Goal: Transaction & Acquisition: Purchase product/service

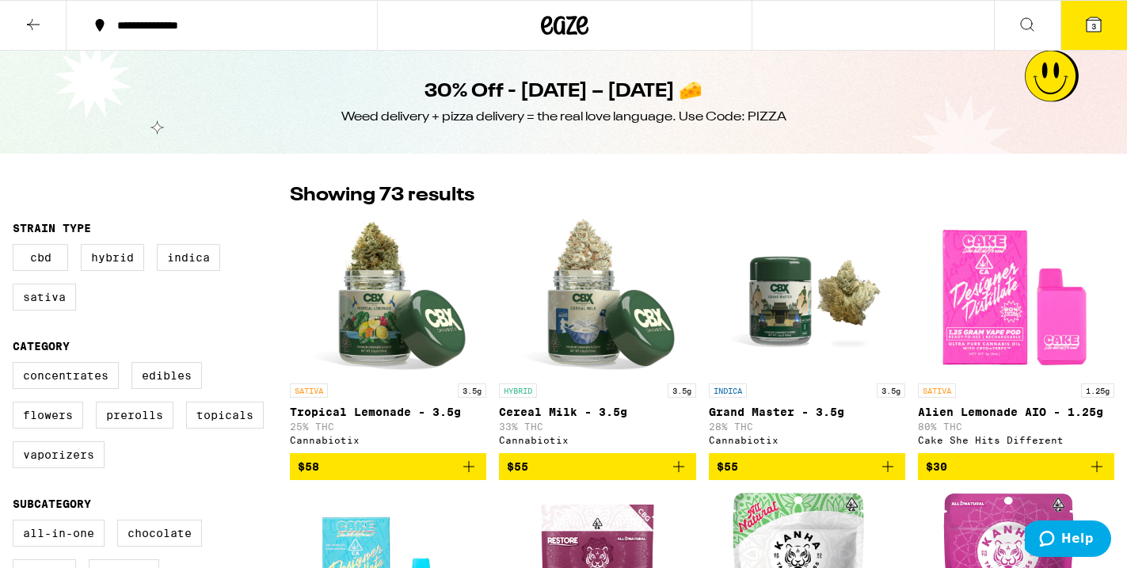
scroll to position [5079, 0]
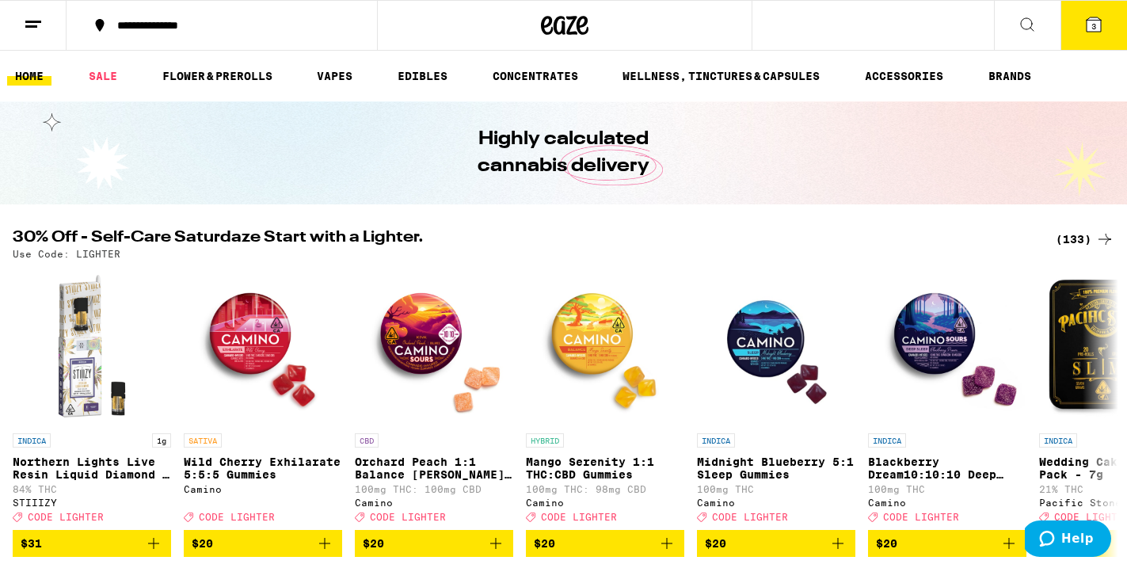
click at [1077, 244] on div "(133)" at bounding box center [1085, 239] width 59 height 19
click at [1078, 236] on div "(133)" at bounding box center [1085, 239] width 59 height 19
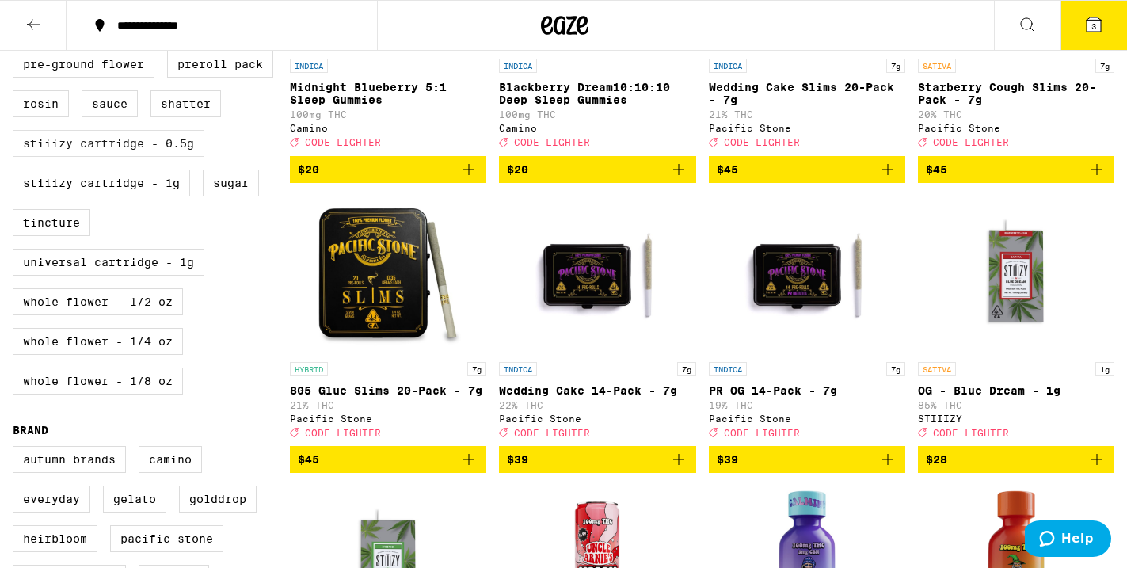
scroll to position [629, 0]
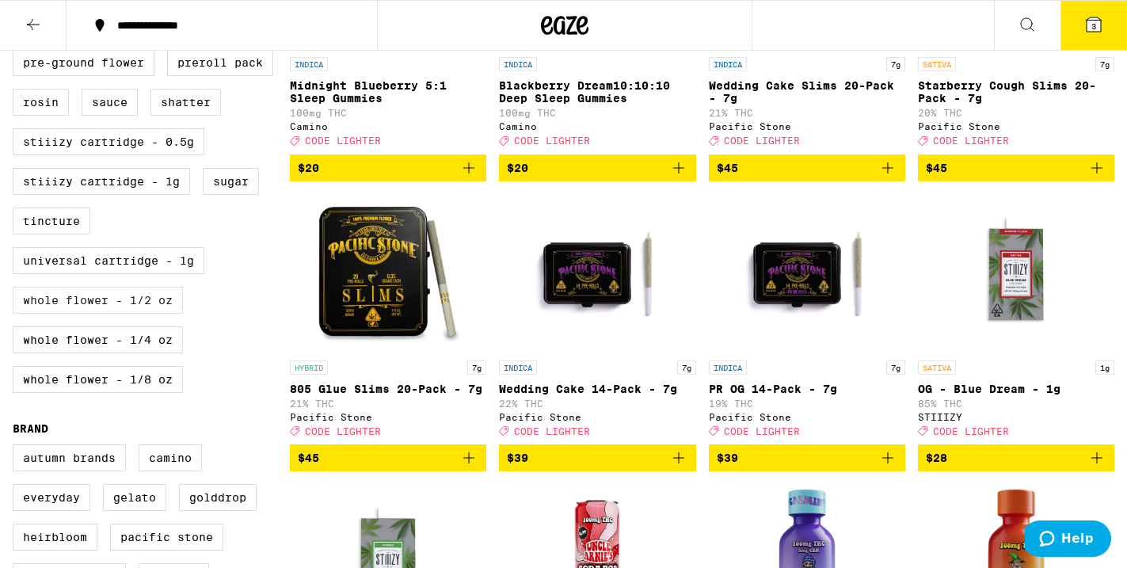
click at [129, 314] on label "Whole Flower - 1/2 oz" at bounding box center [98, 300] width 170 height 27
checkbox input "true"
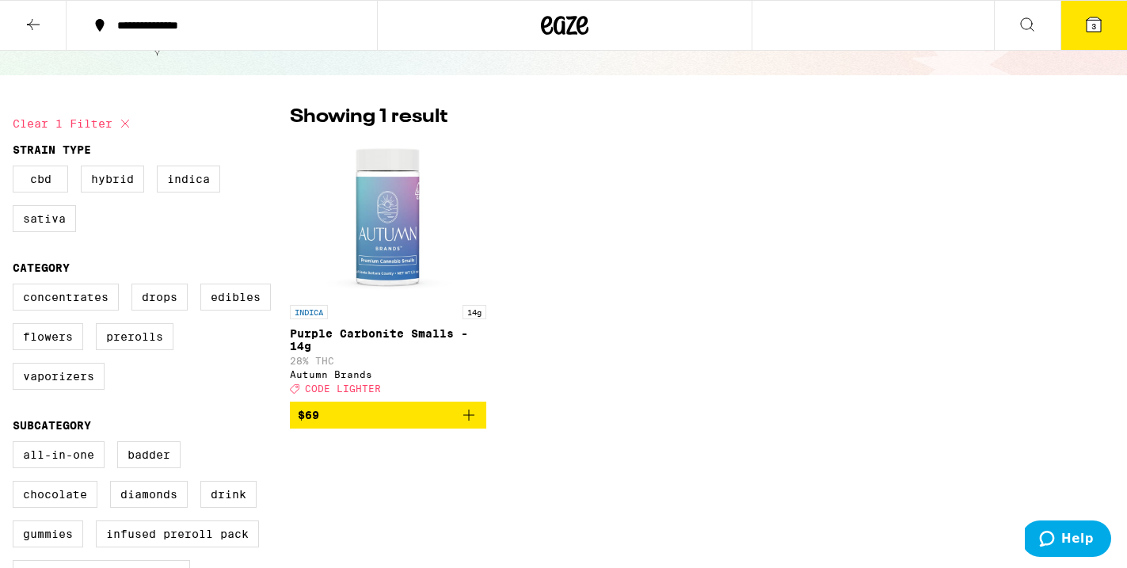
scroll to position [76, 0]
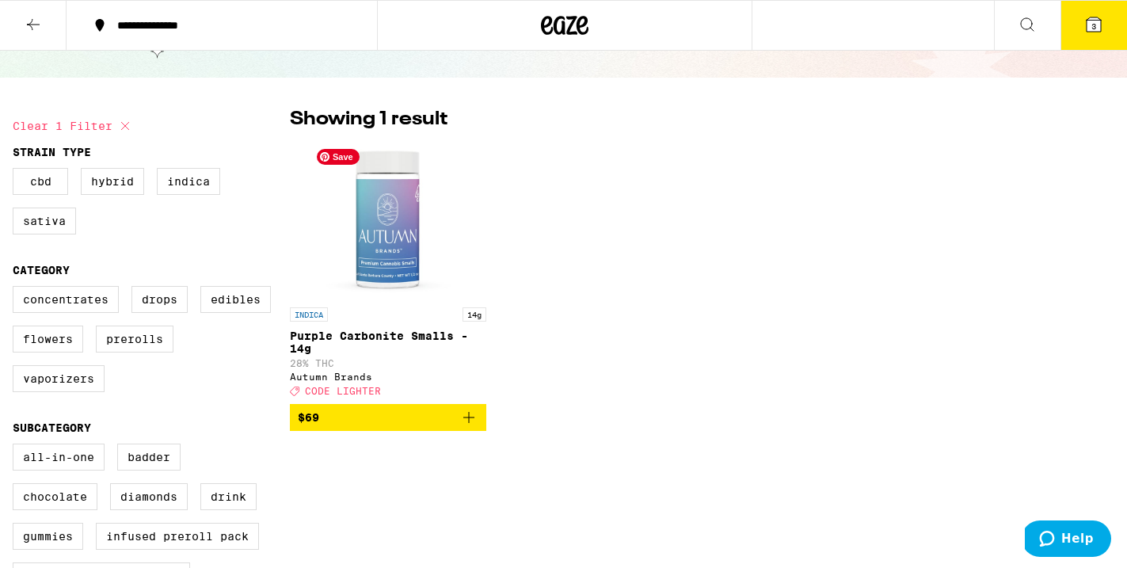
click at [387, 254] on img "Open page for Purple Carbonite Smalls - 14g from Autumn Brands" at bounding box center [388, 220] width 158 height 158
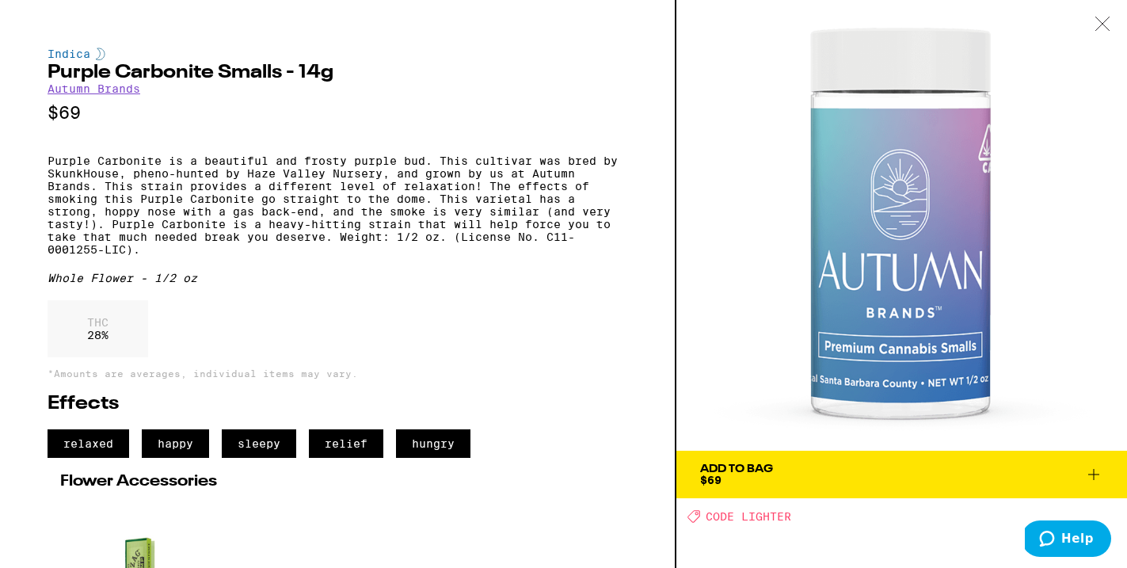
click at [92, 92] on link "Autumn Brands" at bounding box center [94, 88] width 93 height 13
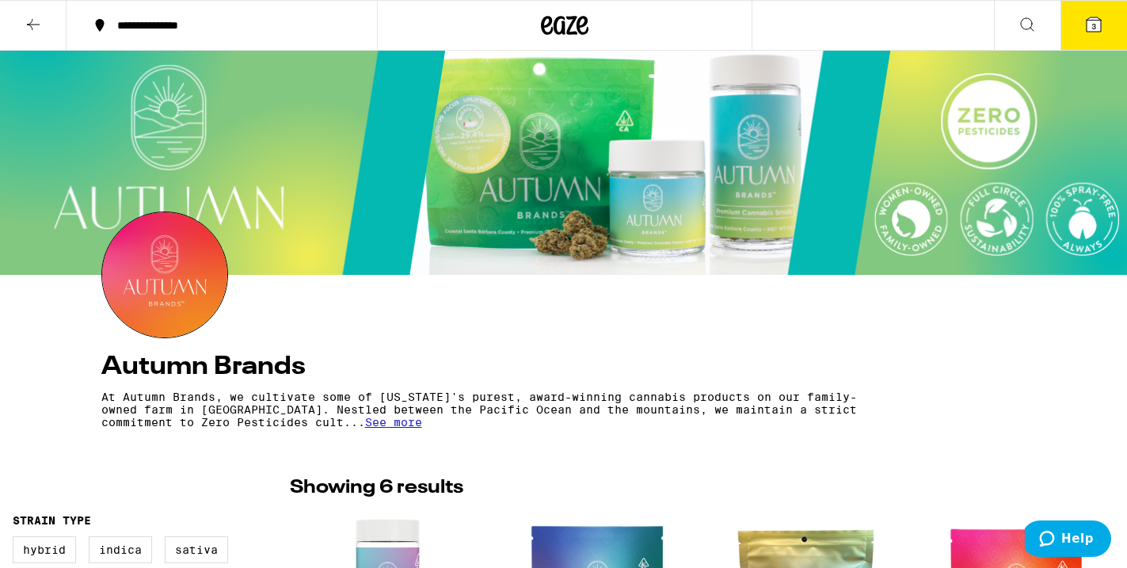
click at [46, 21] on button at bounding box center [33, 26] width 67 height 50
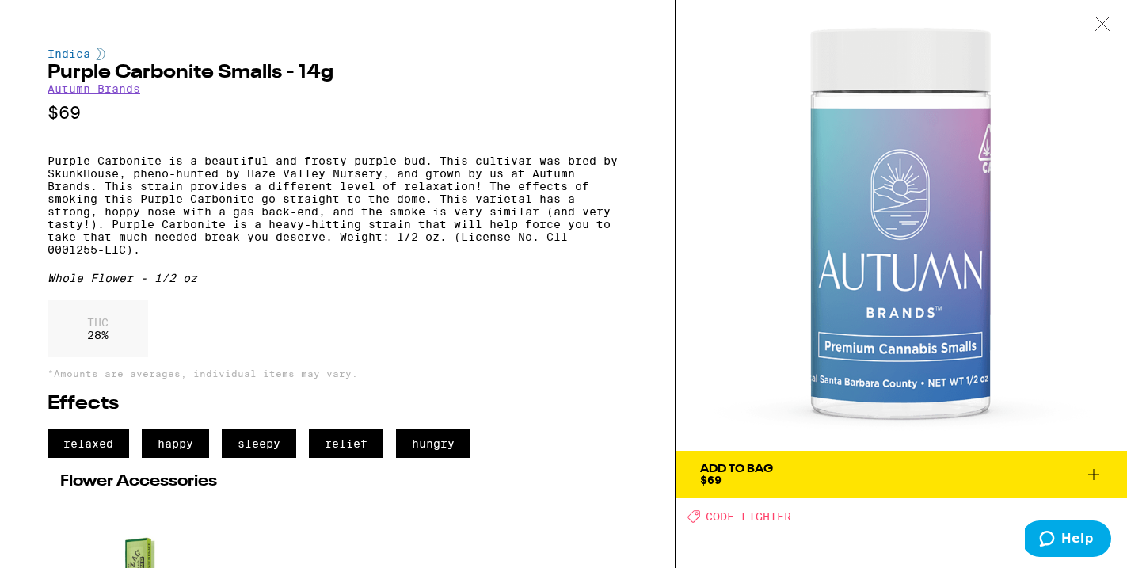
click at [50, 17] on div "Indica Purple Carbonite Smalls - 14g Autumn Brands $69 Purple Carbonite is a be…" at bounding box center [338, 284] width 677 height 568
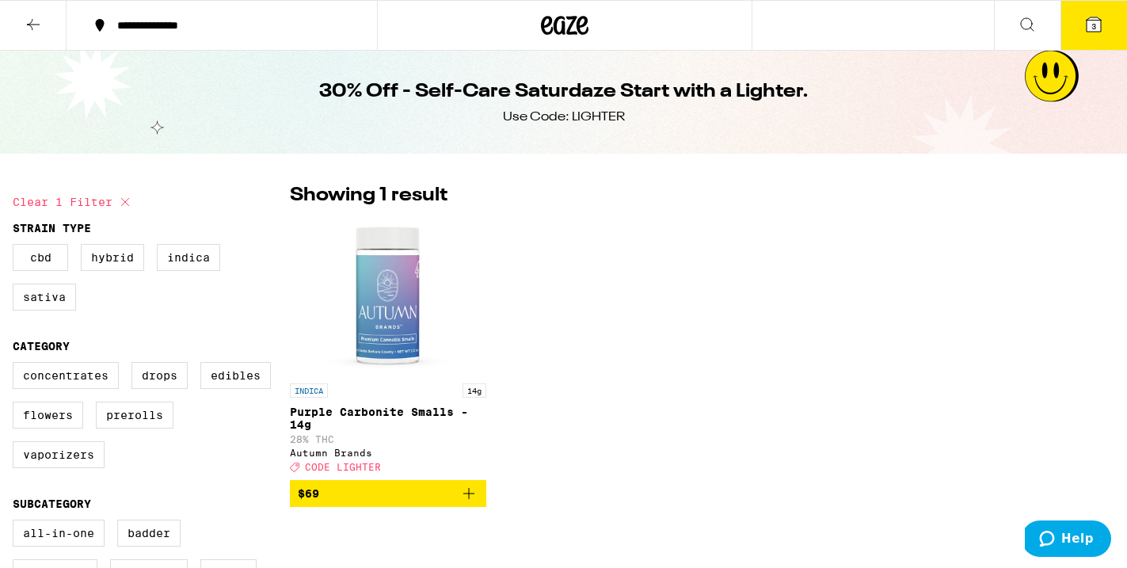
scroll to position [254, 0]
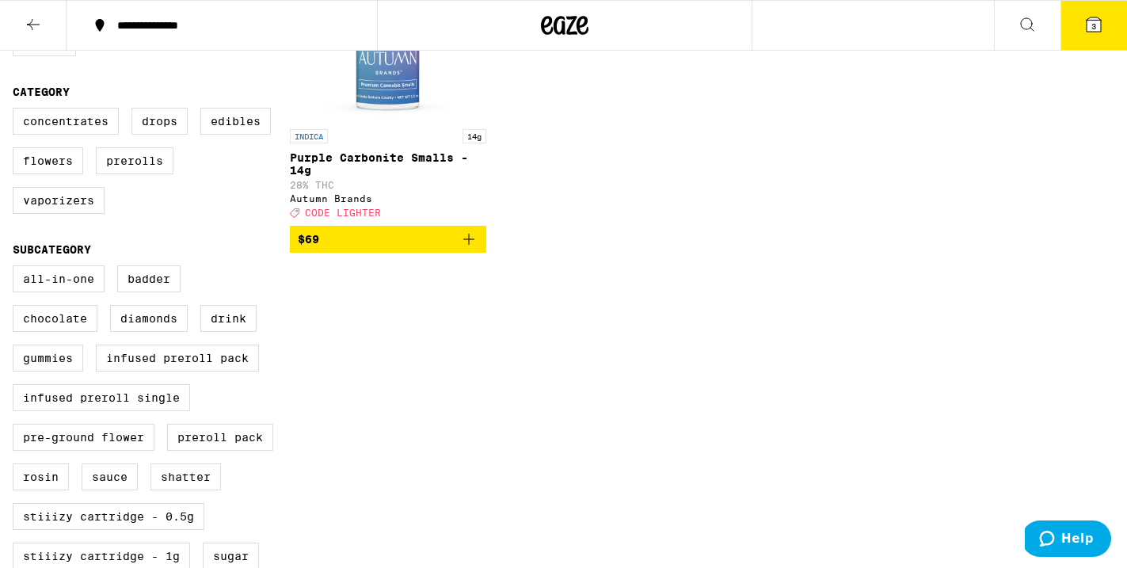
checkbox input "false"
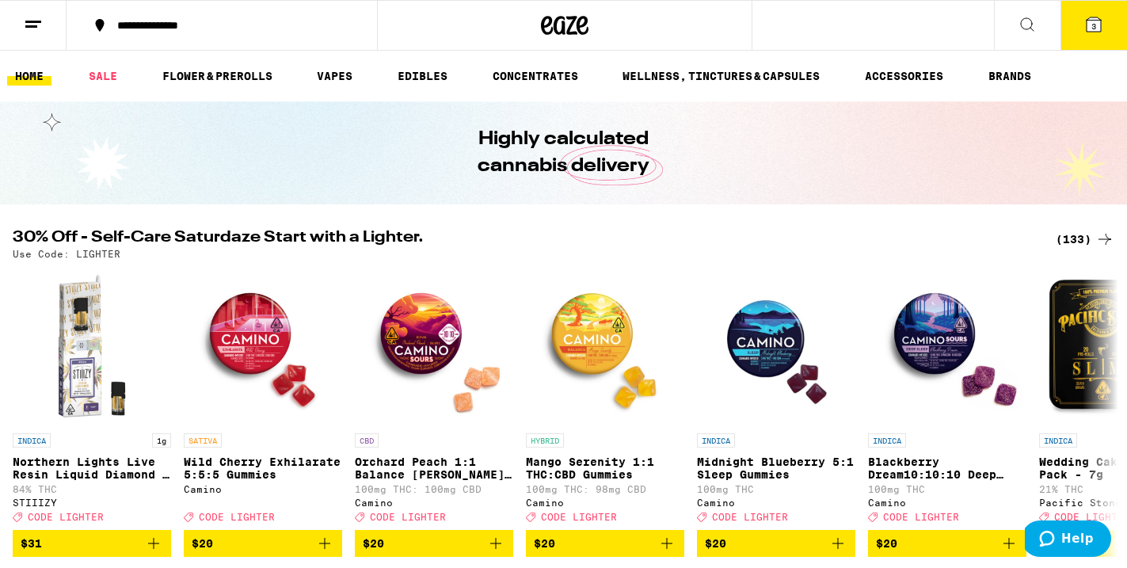
click at [1087, 30] on icon at bounding box center [1094, 24] width 19 height 19
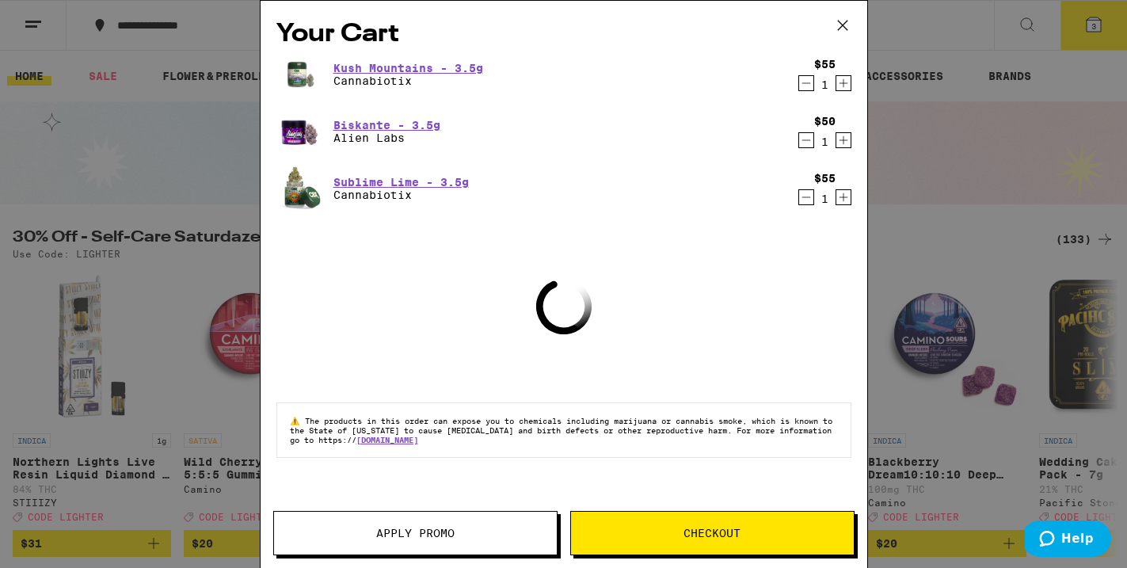
click at [809, 193] on icon "Decrement" at bounding box center [806, 197] width 14 height 19
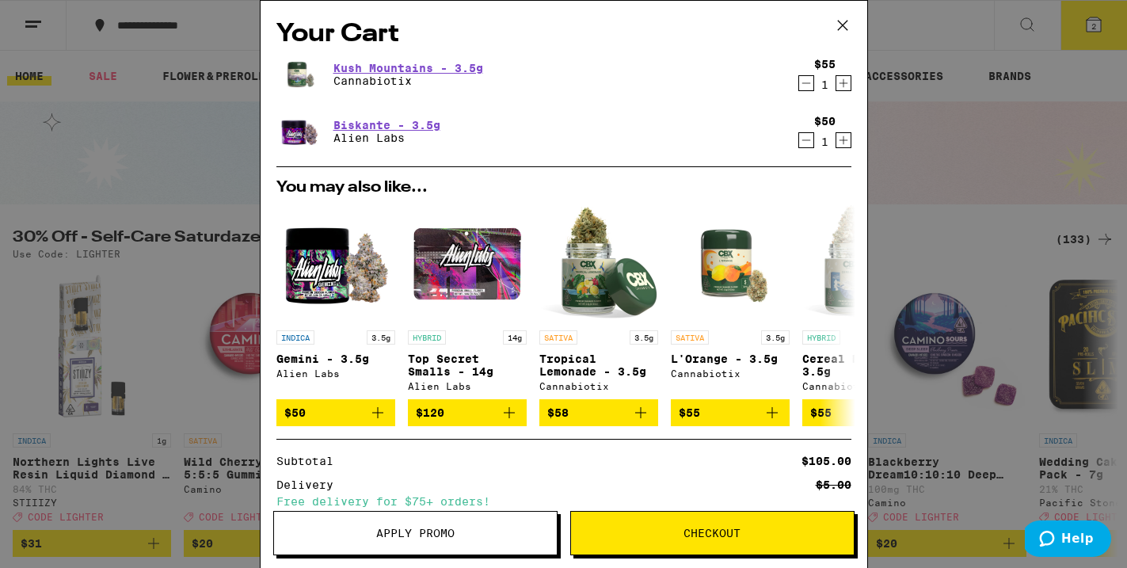
click at [804, 141] on icon "Decrement" at bounding box center [806, 140] width 14 height 19
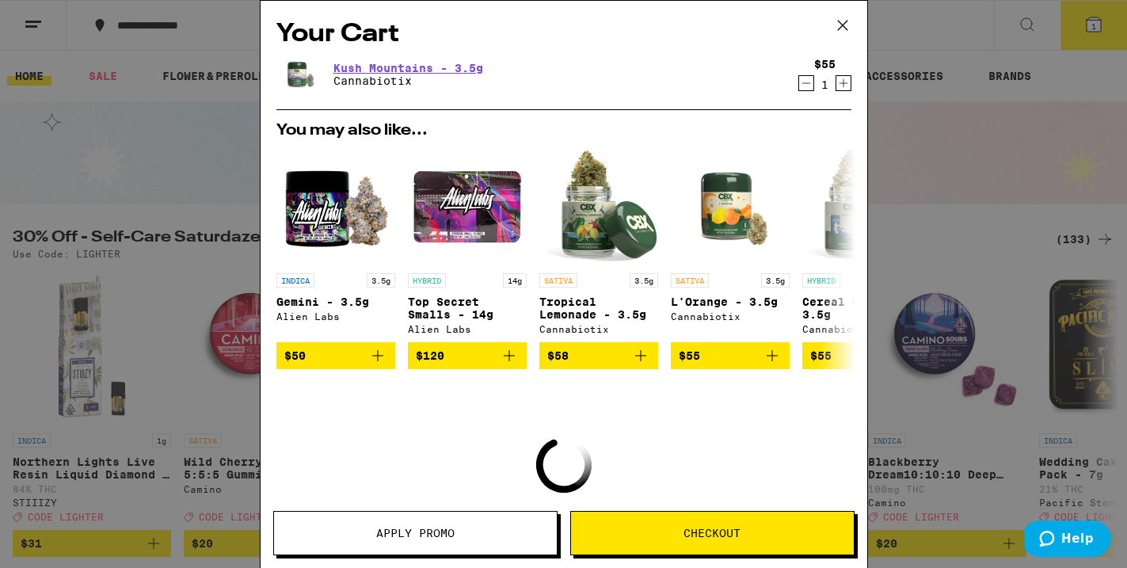
click at [797, 86] on div "$55 1" at bounding box center [821, 74] width 59 height 33
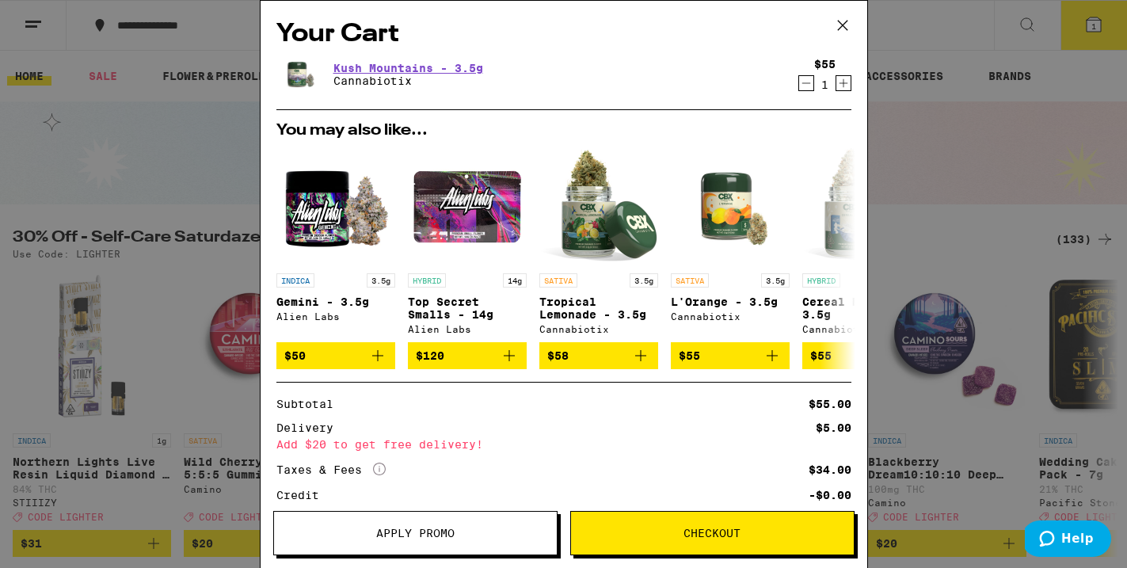
click at [801, 86] on icon "Decrement" at bounding box center [806, 83] width 14 height 19
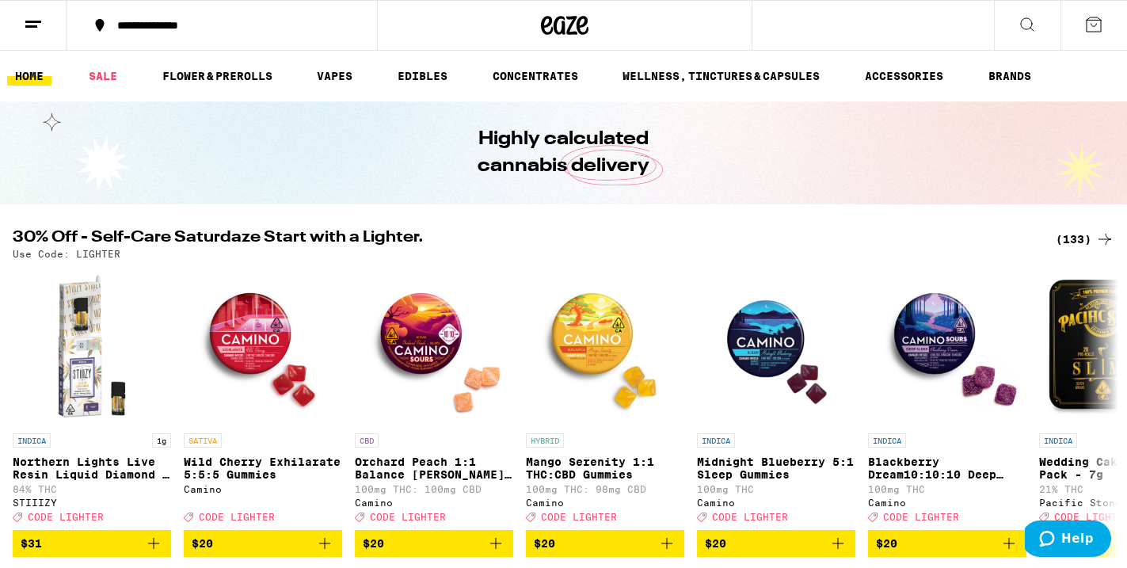
click at [1074, 242] on div "(133)" at bounding box center [1085, 239] width 59 height 19
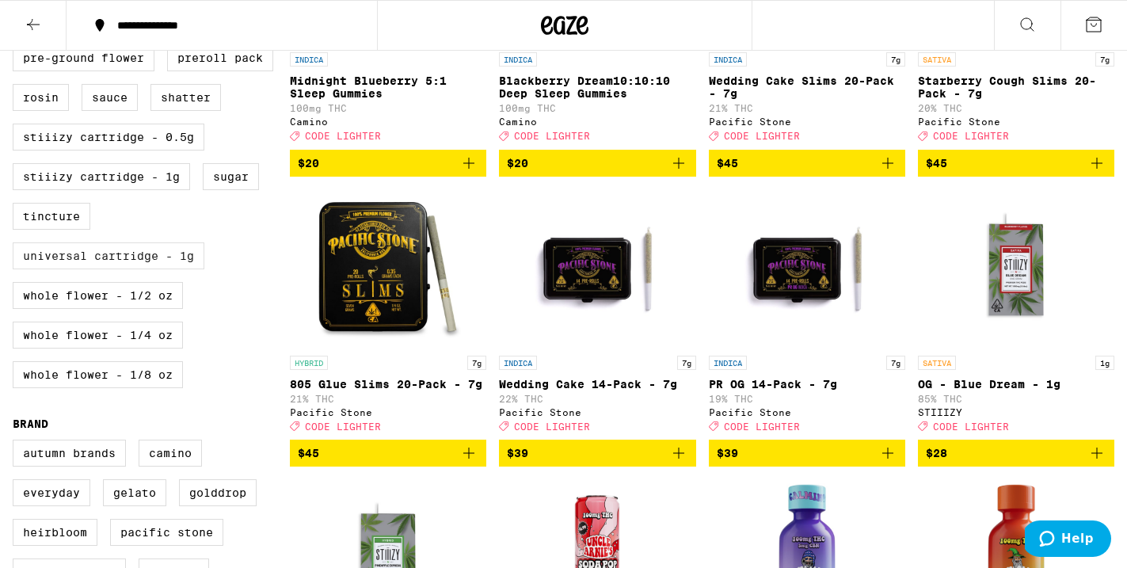
scroll to position [636, 0]
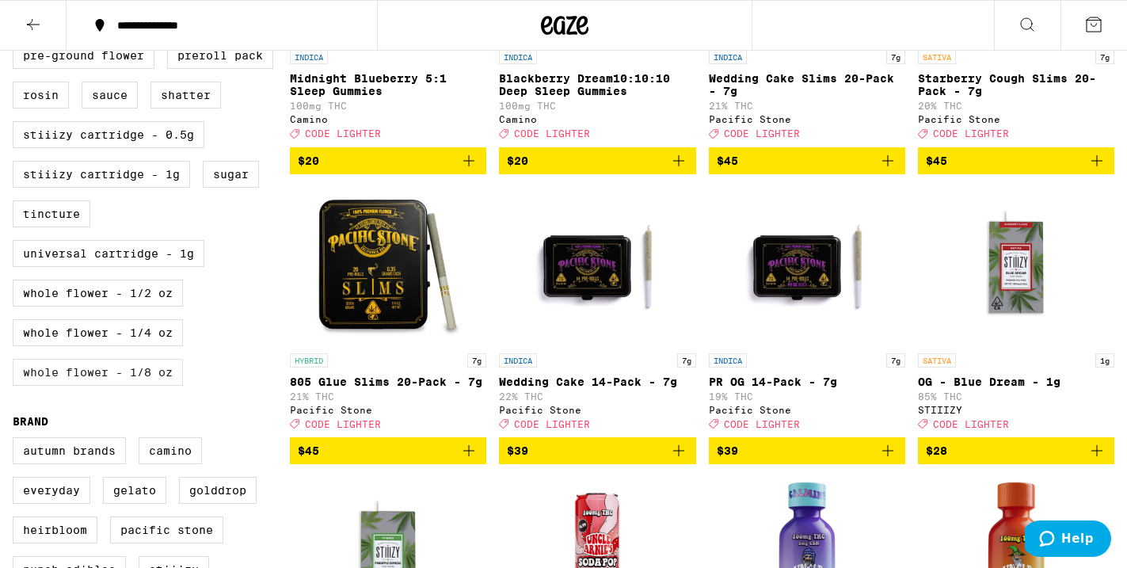
click at [140, 386] on label "Whole Flower - 1/8 oz" at bounding box center [98, 372] width 170 height 27
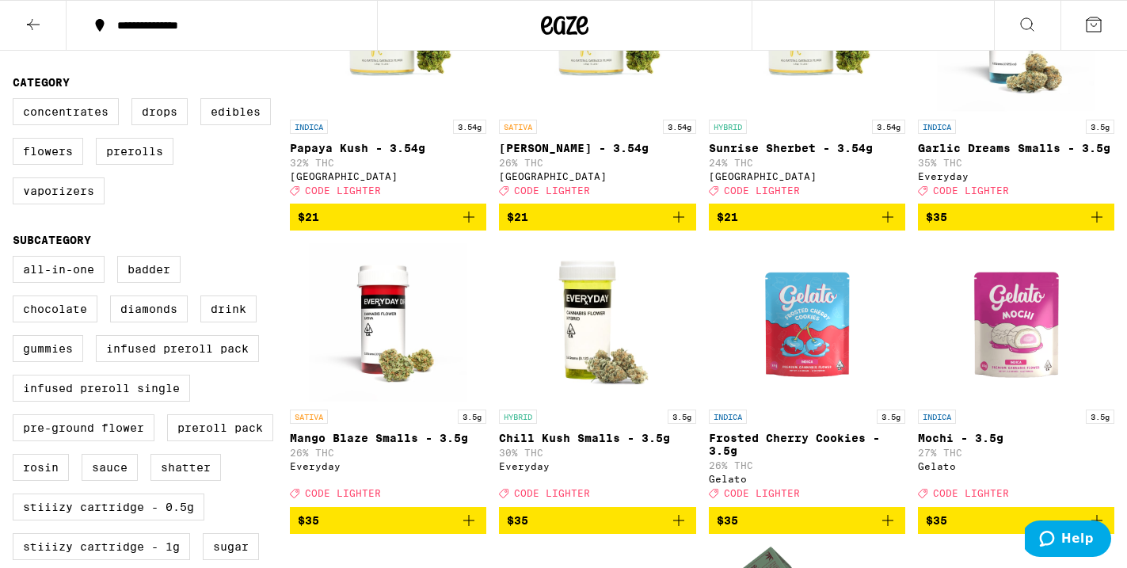
scroll to position [267, 0]
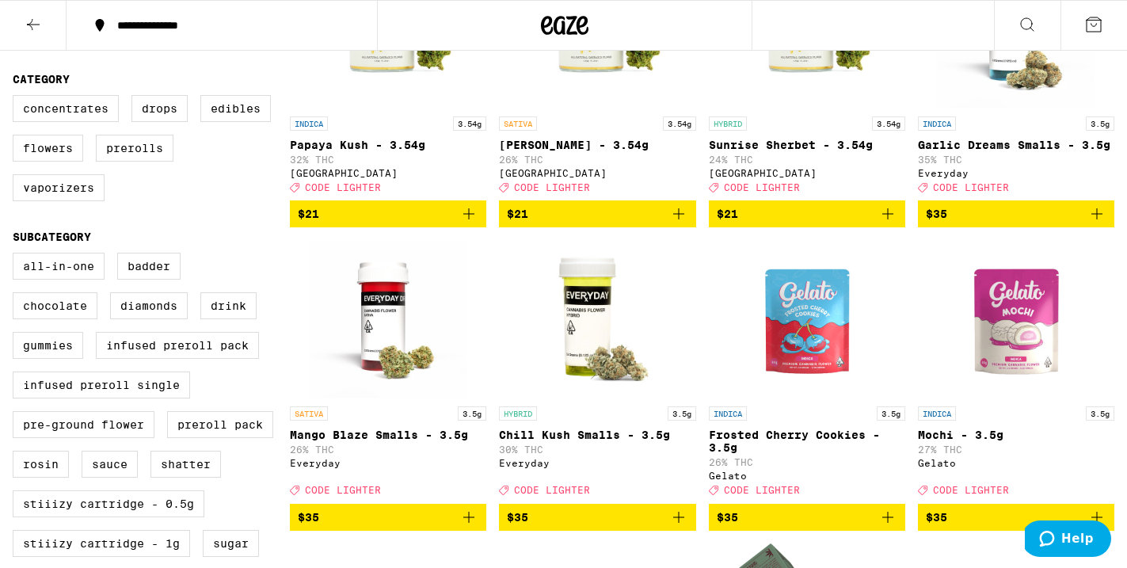
scroll to position [254, 0]
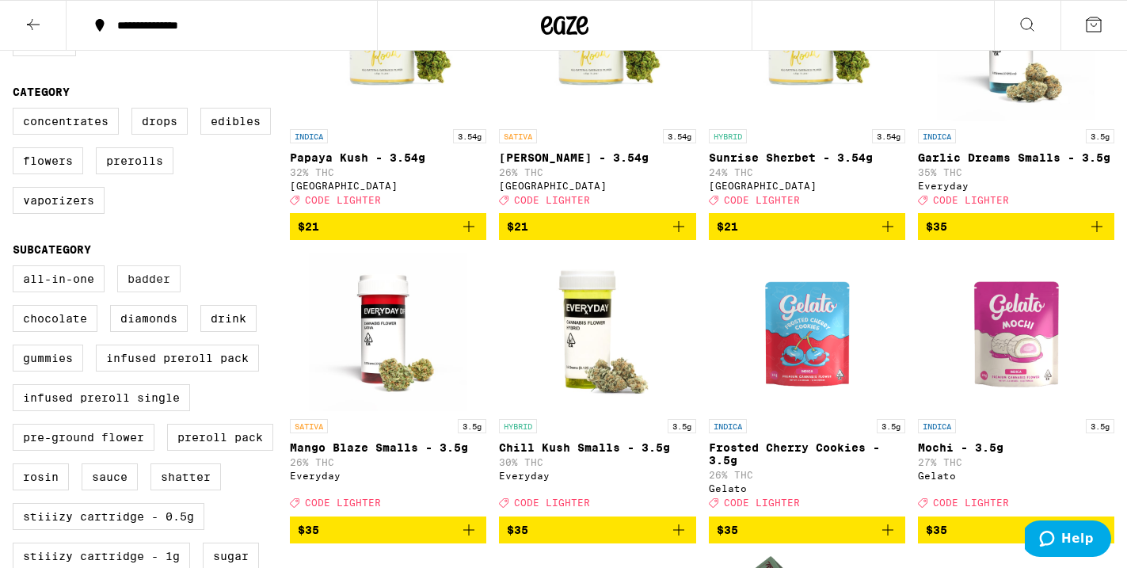
checkbox input "false"
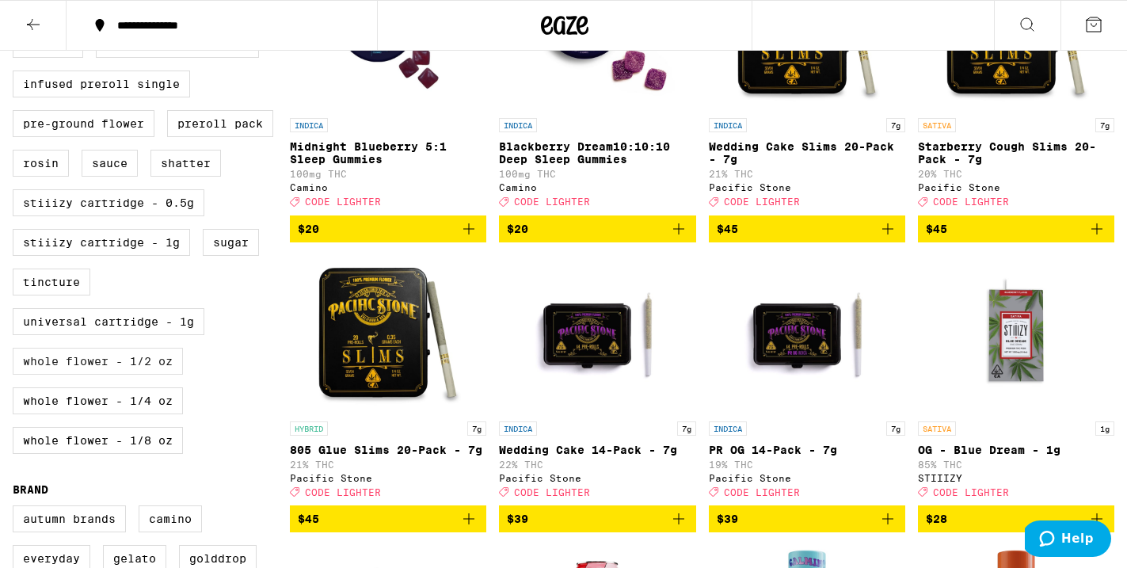
click at [151, 375] on label "Whole Flower - 1/2 oz" at bounding box center [98, 361] width 170 height 27
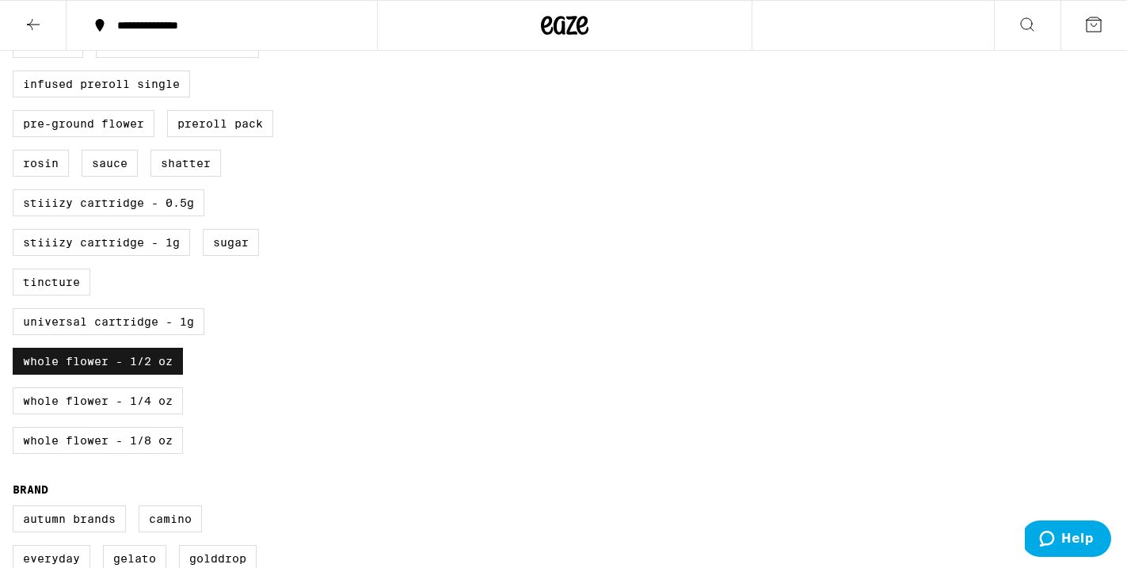
scroll to position [254, 0]
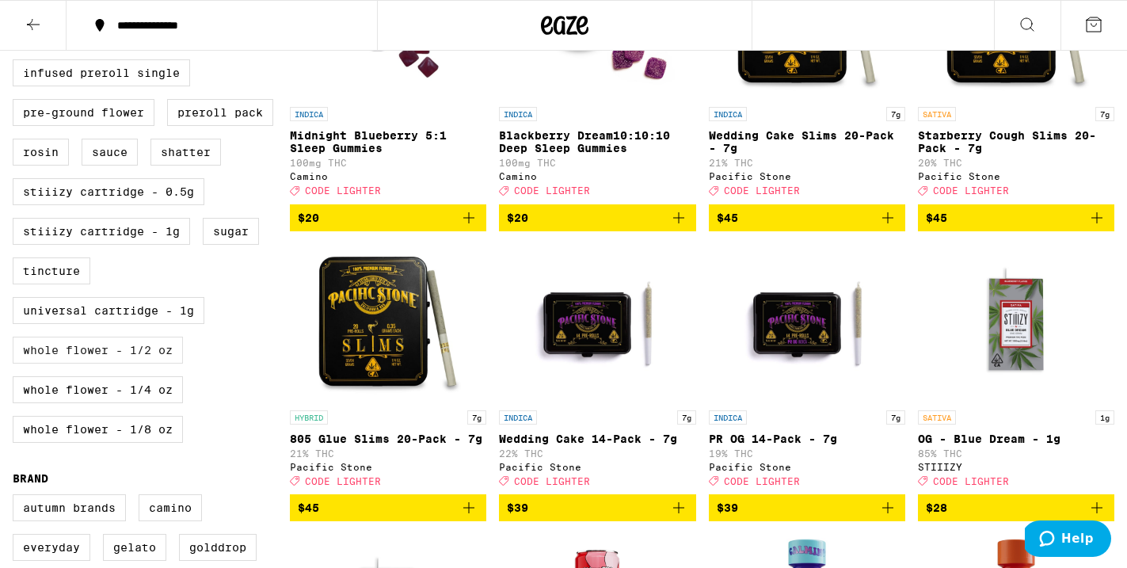
click at [132, 364] on label "Whole Flower - 1/2 oz" at bounding box center [98, 350] width 170 height 27
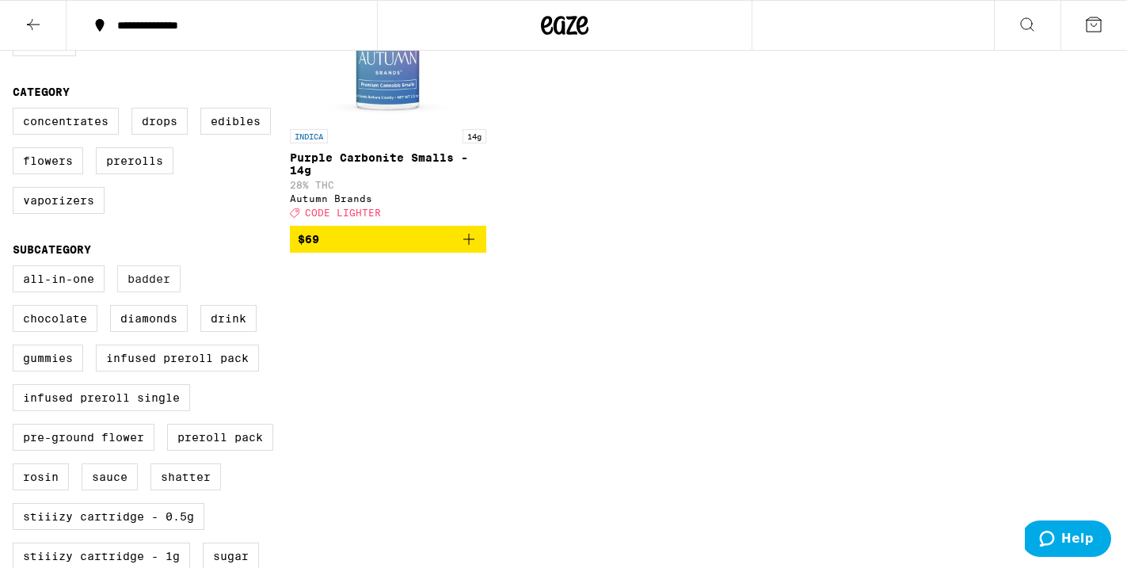
checkbox input "false"
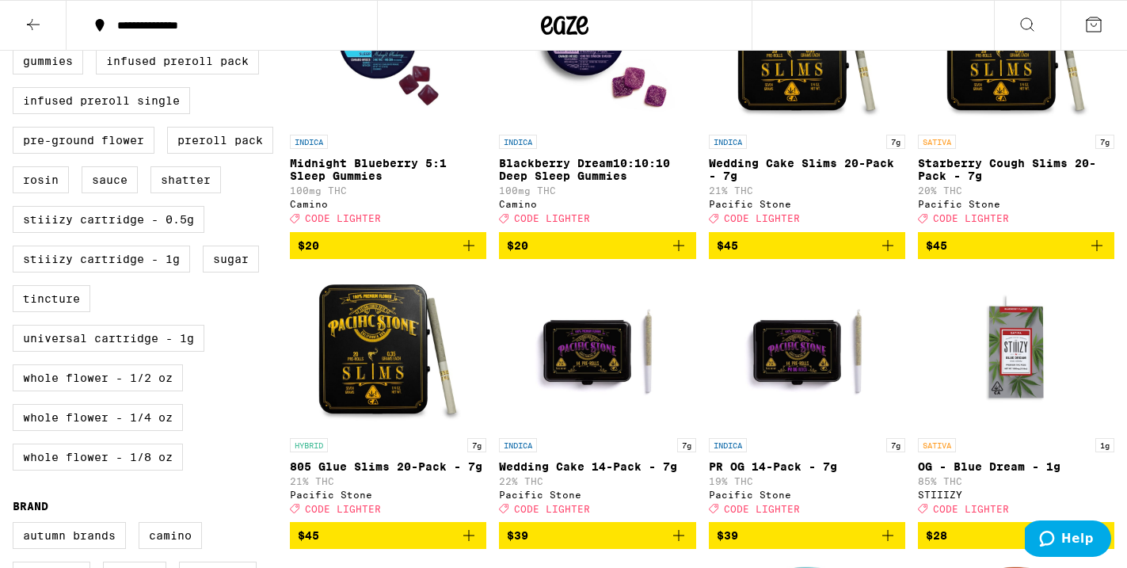
click at [156, 431] on label "Whole Flower - 1/4 oz" at bounding box center [98, 417] width 170 height 27
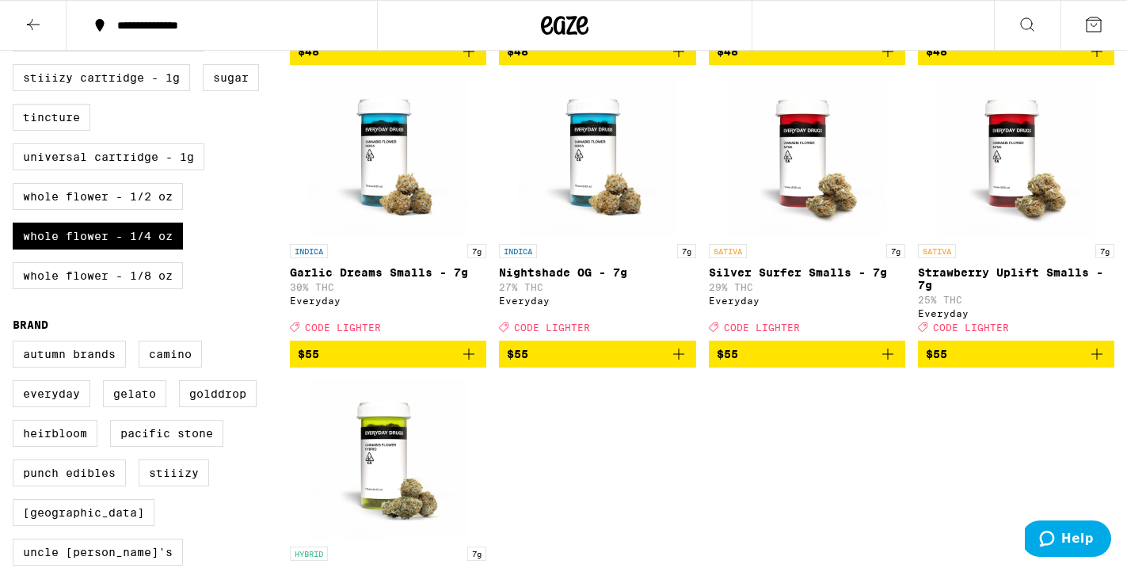
scroll to position [732, 0]
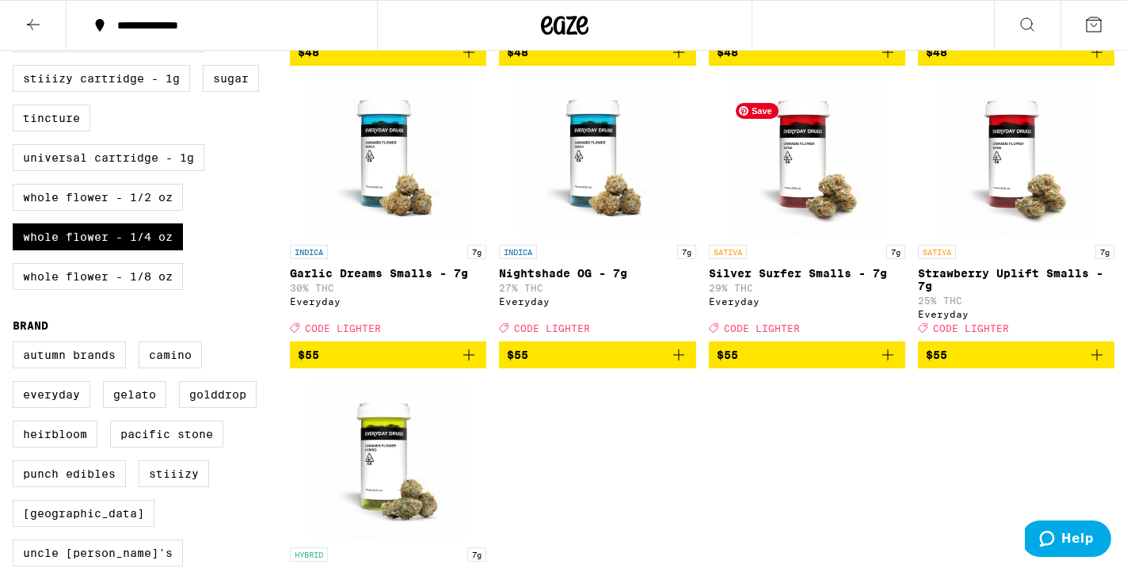
click at [795, 189] on img "Open page for Silver Surfer Smalls - 7g from Everyday" at bounding box center [807, 157] width 158 height 158
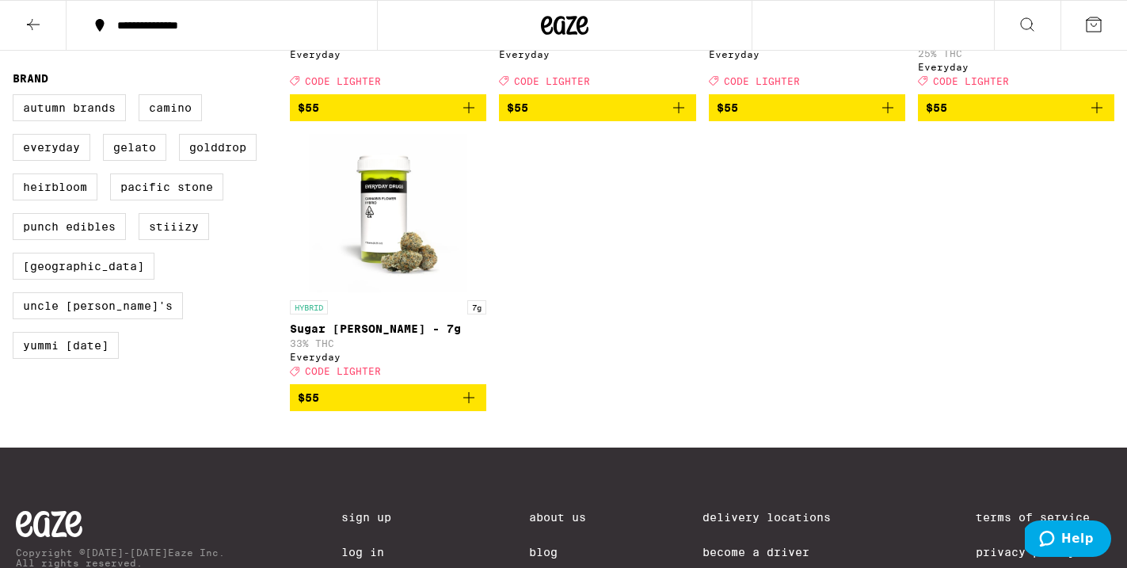
scroll to position [978, 0]
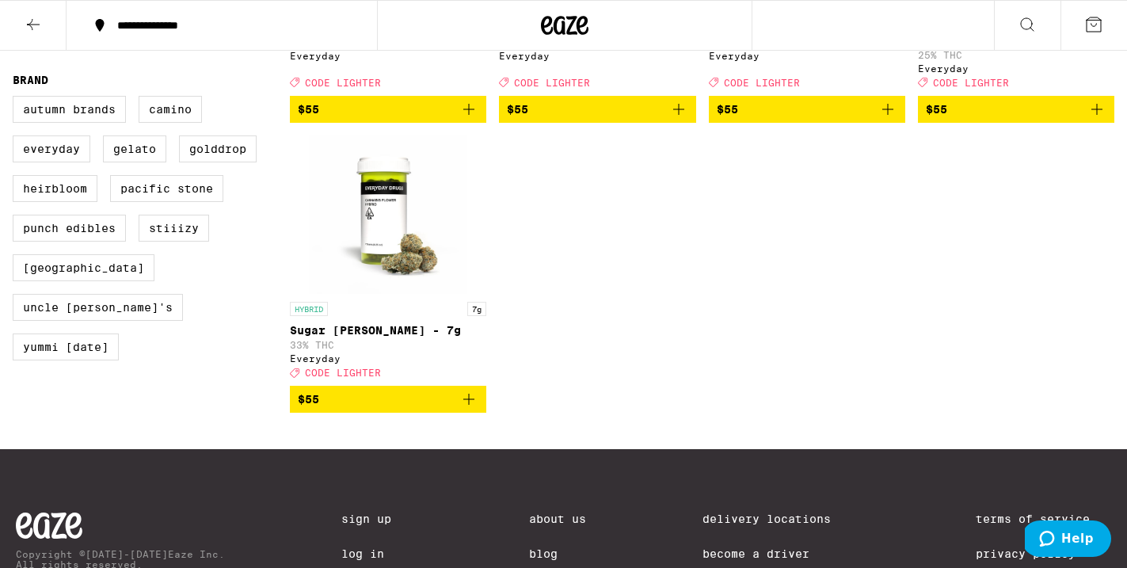
click at [402, 409] on span "$55" at bounding box center [388, 399] width 181 height 19
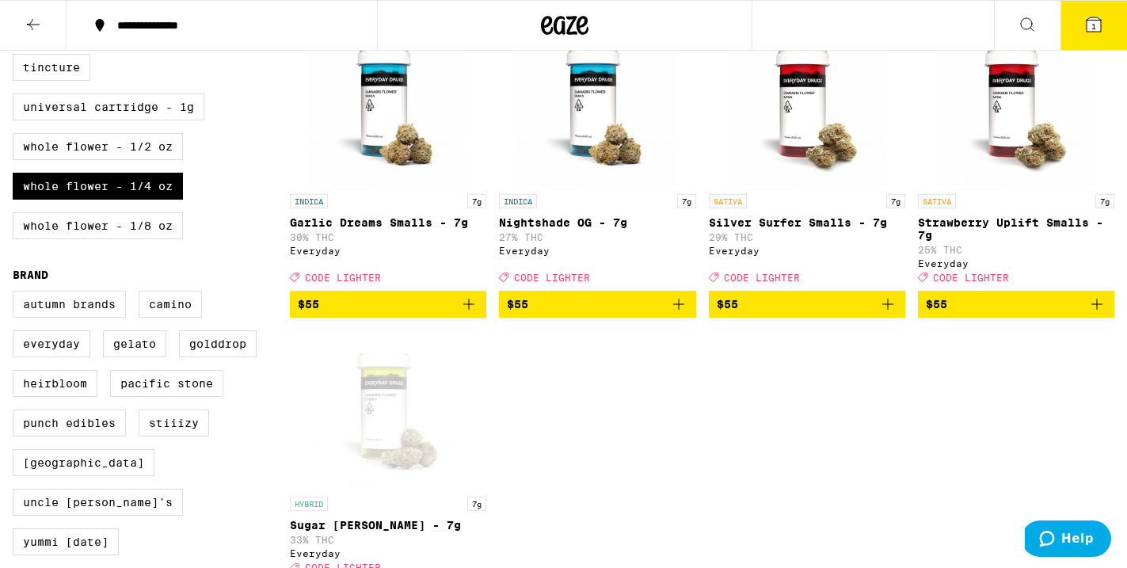
scroll to position [773, 0]
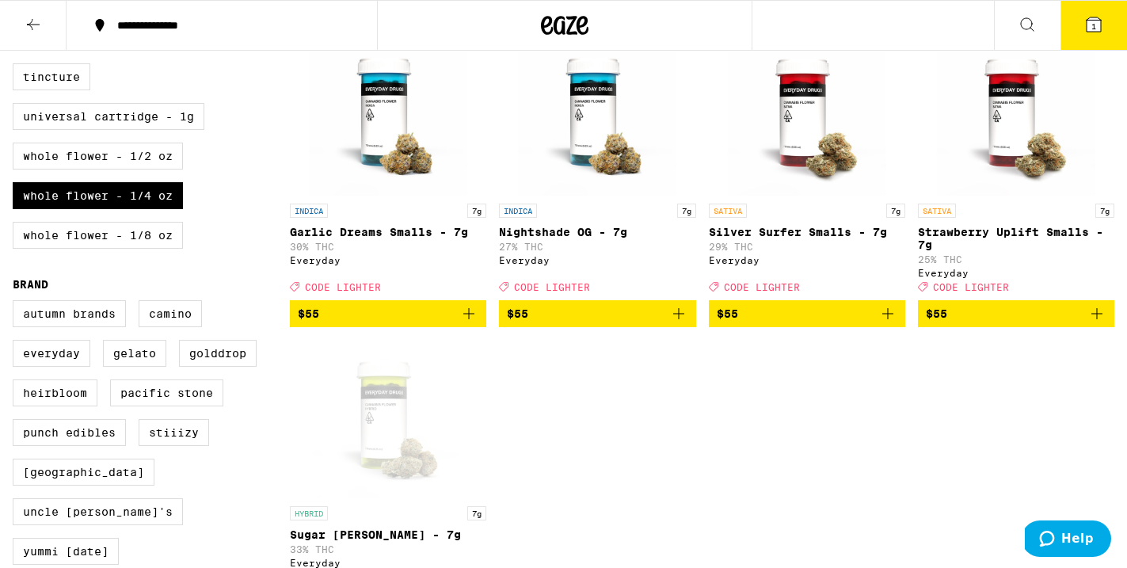
click at [809, 323] on span "$55" at bounding box center [807, 313] width 181 height 19
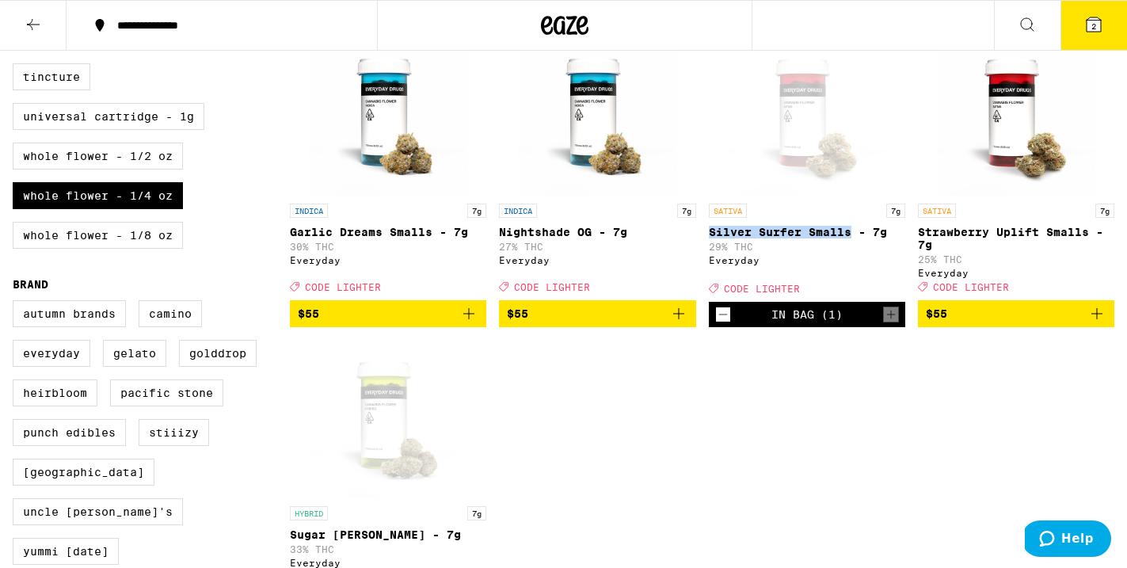
drag, startPoint x: 704, startPoint y: 250, endPoint x: 851, endPoint y: 251, distance: 146.6
click at [851, 250] on div "INDICA 7g Wedding Cake - 7g 23% THC Pacific Stone Deal Created with Sketch. COD…" at bounding box center [702, 30] width 825 height 1172
copy p "Silver Surfer Smalls"
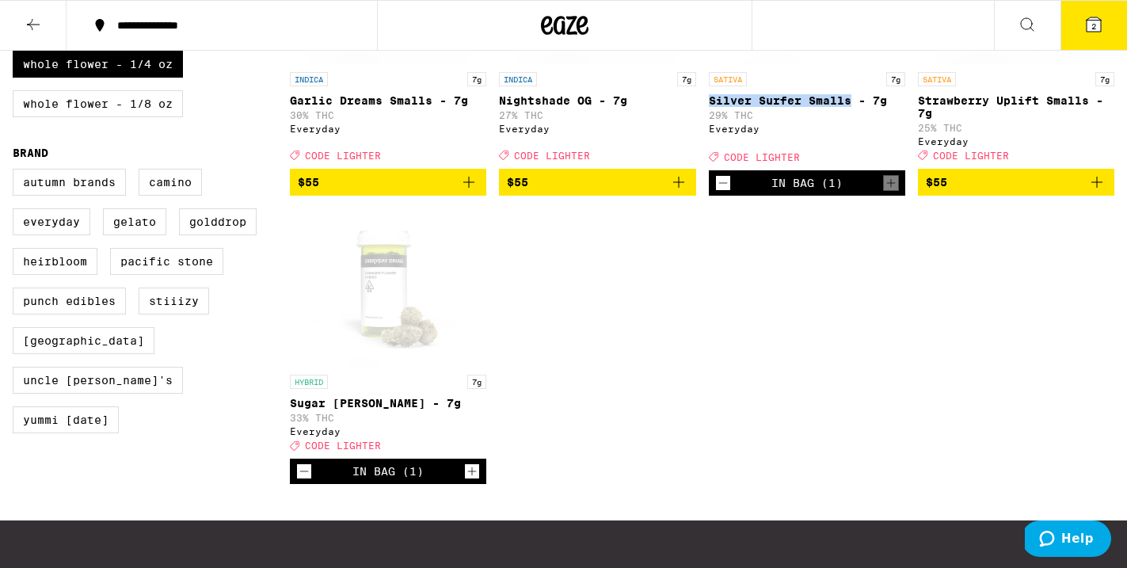
scroll to position [906, 0]
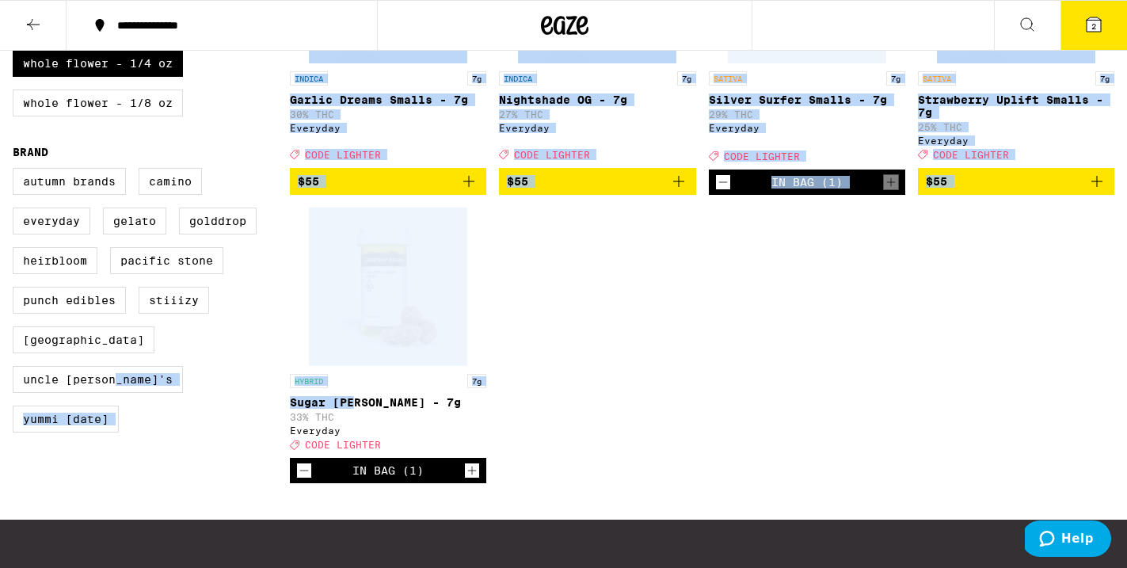
drag, startPoint x: 278, startPoint y: 430, endPoint x: 349, endPoint y: 431, distance: 70.5
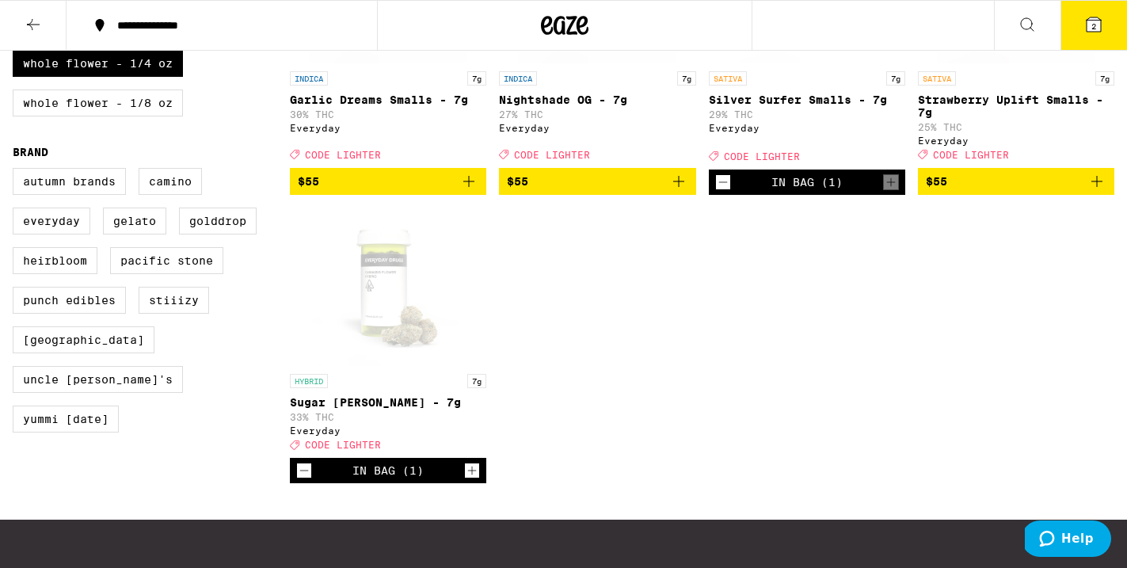
click at [270, 425] on div "Autumn Brands Camino Everyday Gelato GoldDrop Heirbloom Pacific Stone Punch Edi…" at bounding box center [151, 306] width 277 height 277
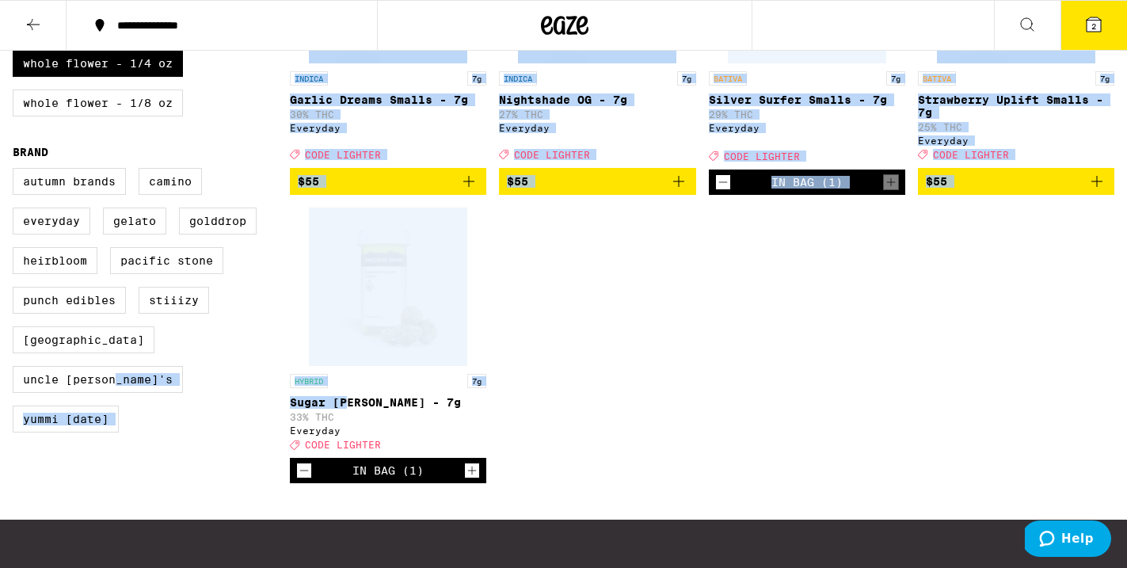
drag, startPoint x: 285, startPoint y: 425, endPoint x: 344, endPoint y: 426, distance: 58.6
click at [265, 426] on div "Autumn Brands Camino Everyday Gelato GoldDrop Heirbloom Pacific Stone Punch Edi…" at bounding box center [151, 306] width 277 height 277
drag, startPoint x: 285, startPoint y: 431, endPoint x: 324, endPoint y: 433, distance: 38.9
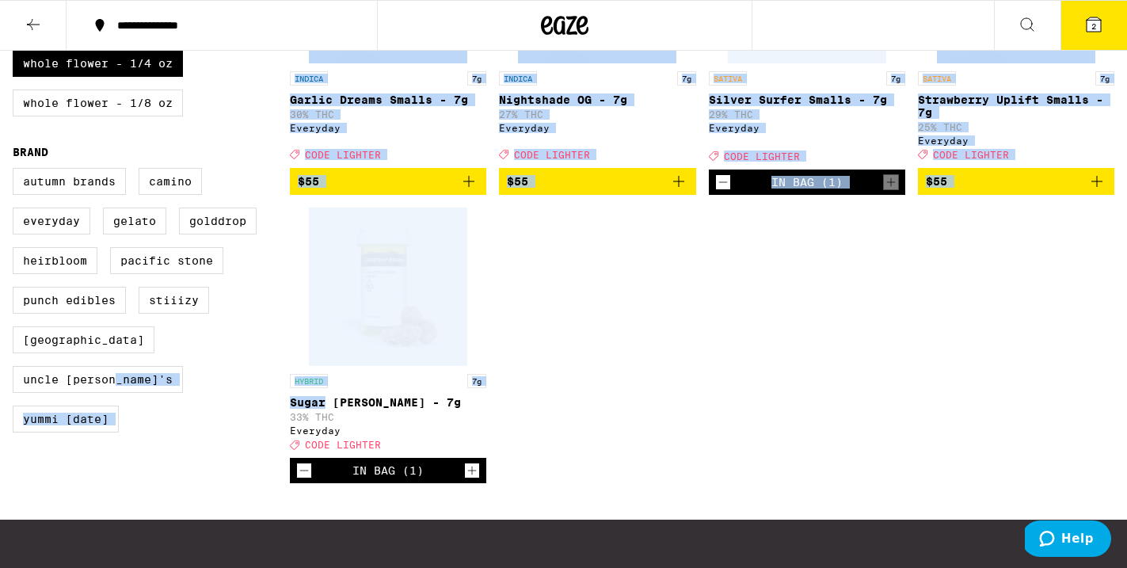
click at [324, 409] on p "Sugar [PERSON_NAME] - 7g" at bounding box center [388, 402] width 196 height 13
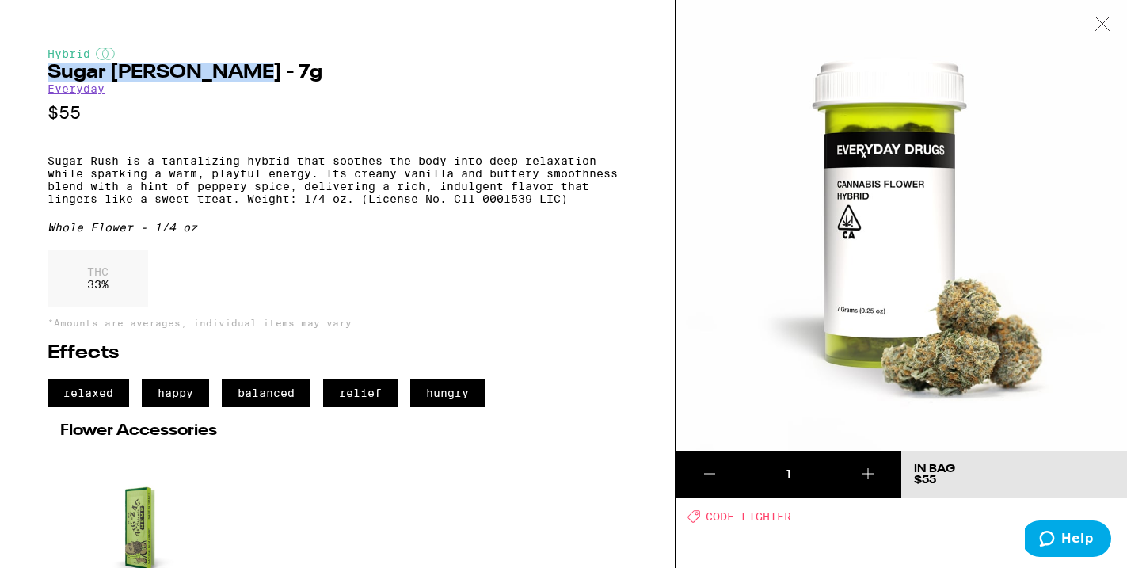
drag, startPoint x: 232, startPoint y: 72, endPoint x: 36, endPoint y: 70, distance: 196.5
click at [36, 70] on div "Hybrid Sugar [PERSON_NAME] - 7g Everyday $55 Sugar Rush is a tantalizing hybrid…" at bounding box center [338, 284] width 677 height 568
copy h2 "Sugar [PERSON_NAME]"
drag, startPoint x: 807, startPoint y: 513, endPoint x: 742, endPoint y: 517, distance: 65.1
click at [742, 517] on div "Deal Created with Sketch. CODE LIGHTER" at bounding box center [908, 515] width 440 height 13
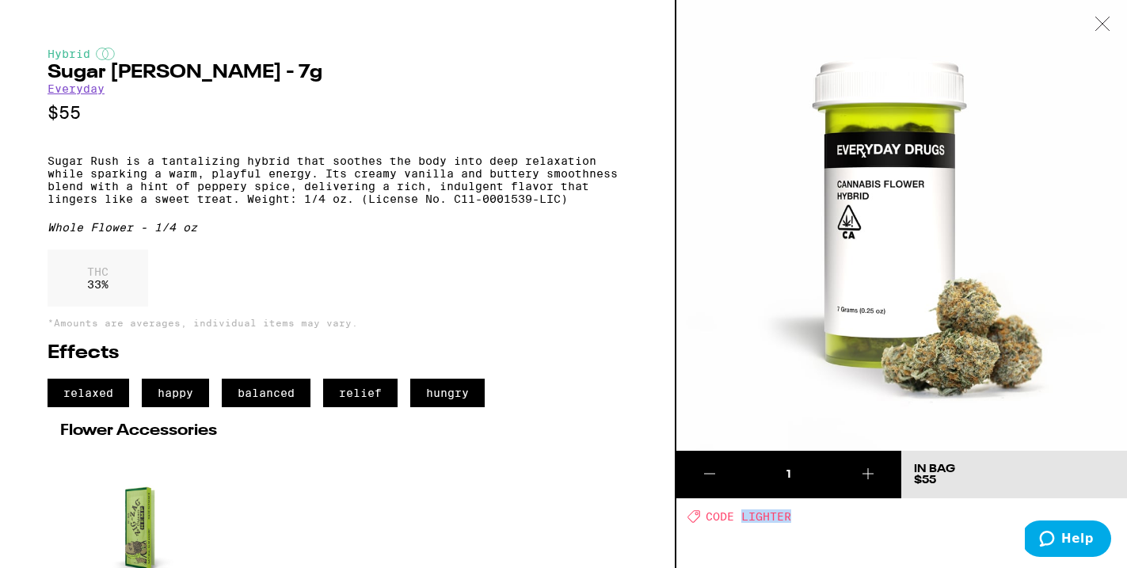
copy span "LIGHTER"
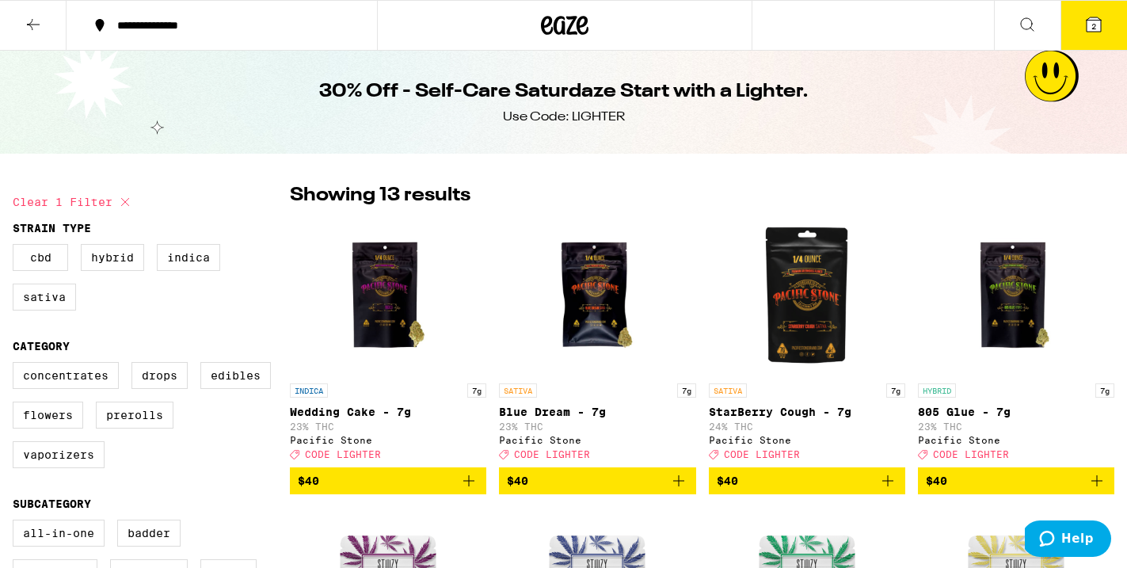
click at [121, 202] on icon at bounding box center [125, 202] width 19 height 19
checkbox input "false"
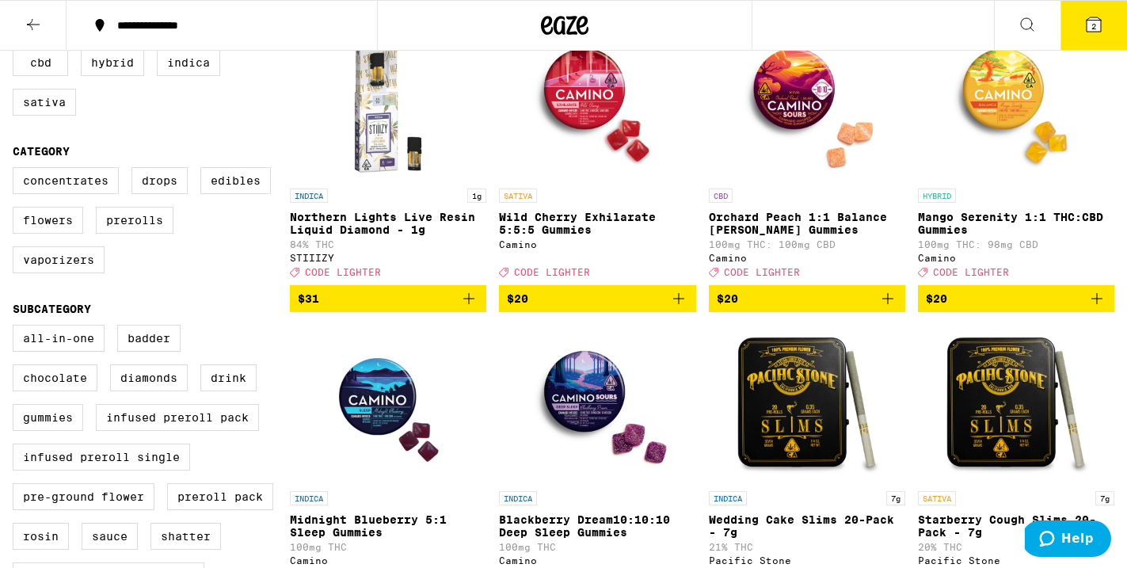
scroll to position [194, 0]
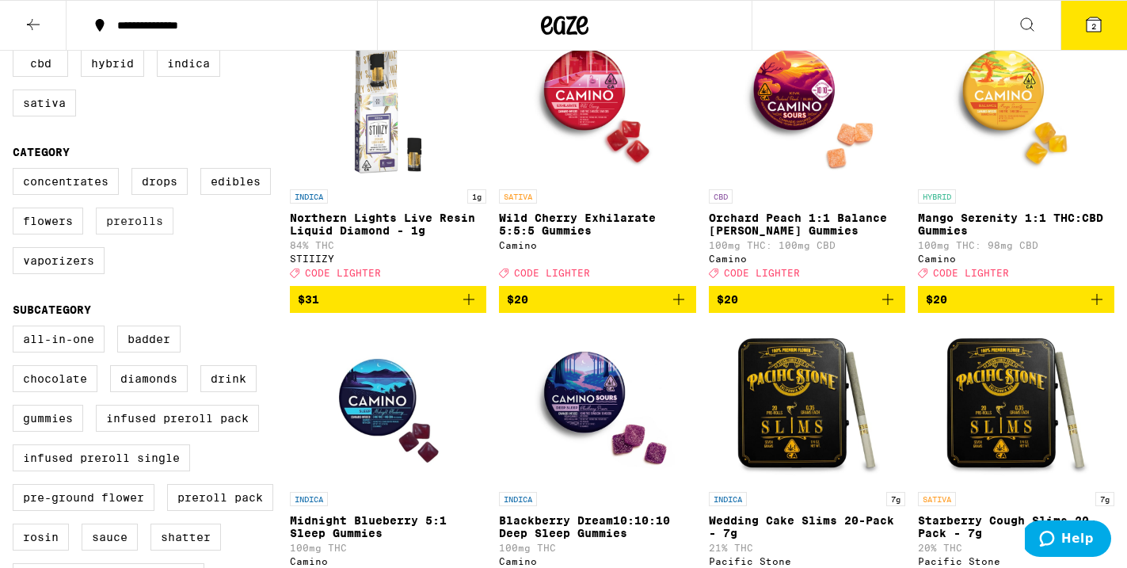
click at [136, 231] on label "Prerolls" at bounding box center [135, 221] width 78 height 27
click at [17, 171] on input "Prerolls" at bounding box center [16, 170] width 1 height 1
checkbox input "true"
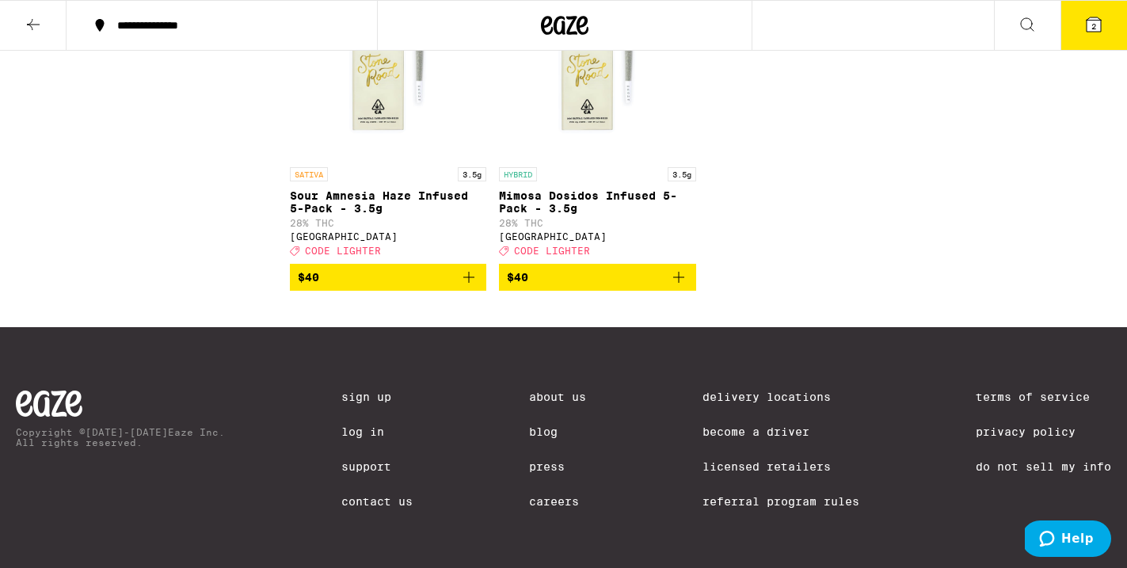
scroll to position [2329, 0]
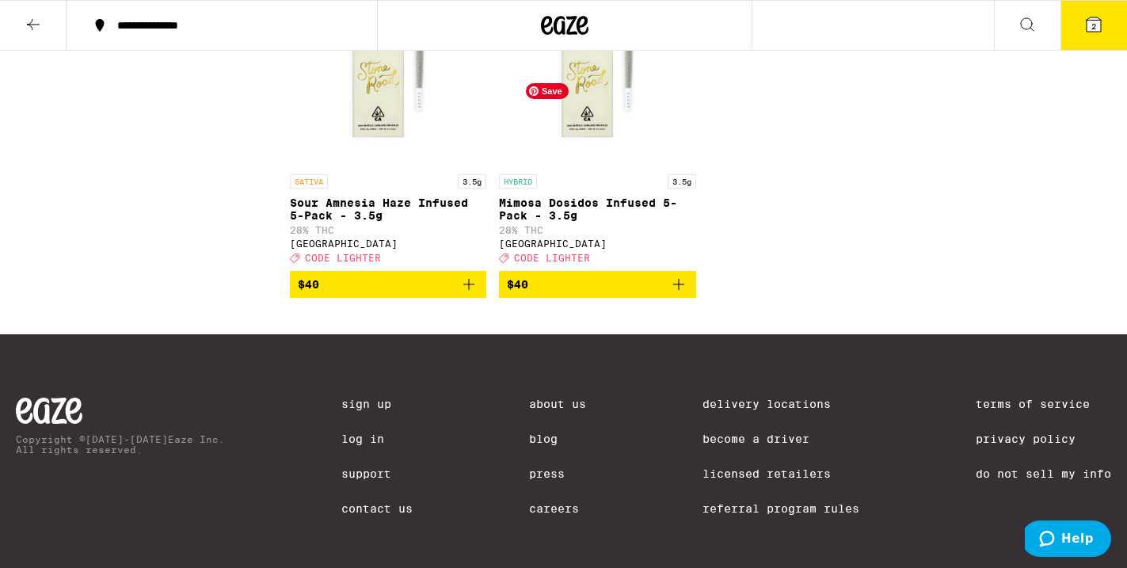
click at [586, 158] on img "Open page for Mimosa Dosidos Infused 5-Pack - 3.5g from Stone Road" at bounding box center [597, 87] width 158 height 158
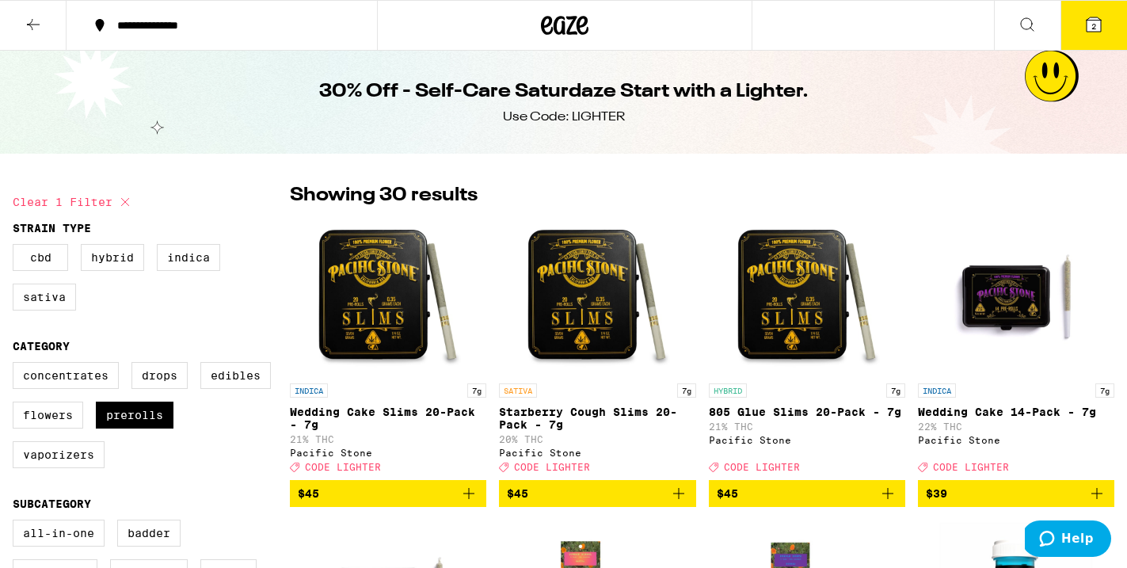
click at [1093, 25] on span "2" at bounding box center [1094, 26] width 5 height 10
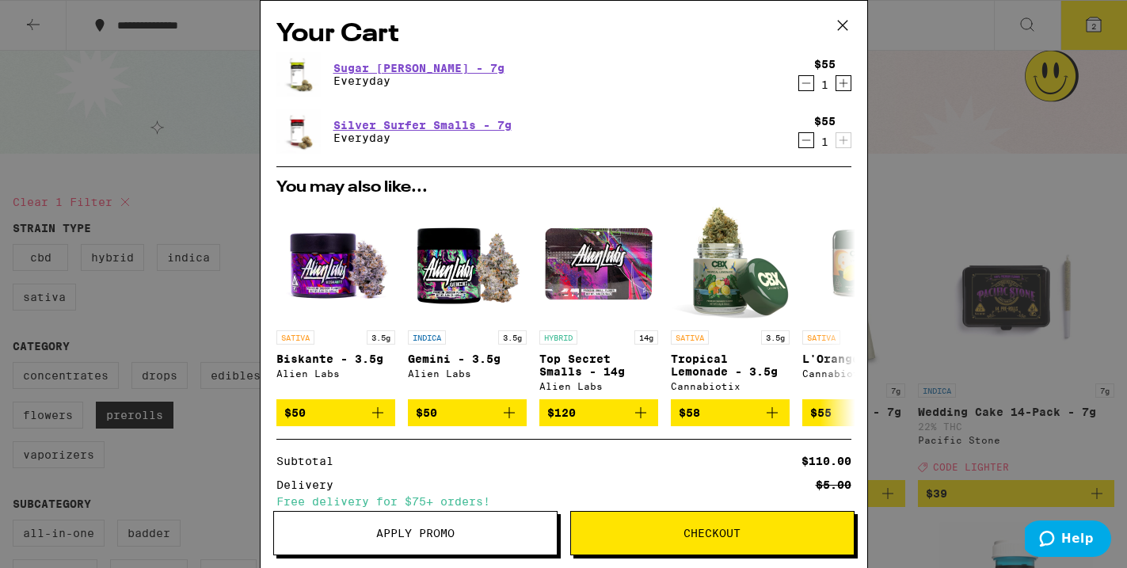
click at [413, 532] on span "Apply Promo" at bounding box center [415, 533] width 78 height 11
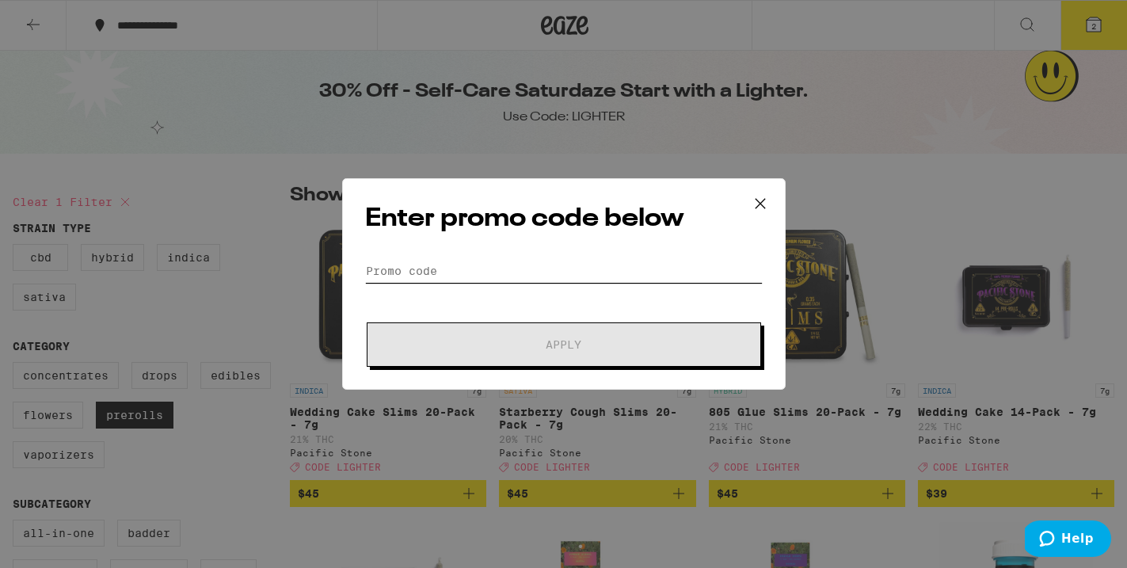
click at [445, 271] on input "Promo Code" at bounding box center [564, 271] width 398 height 24
paste input "LIGHTER"
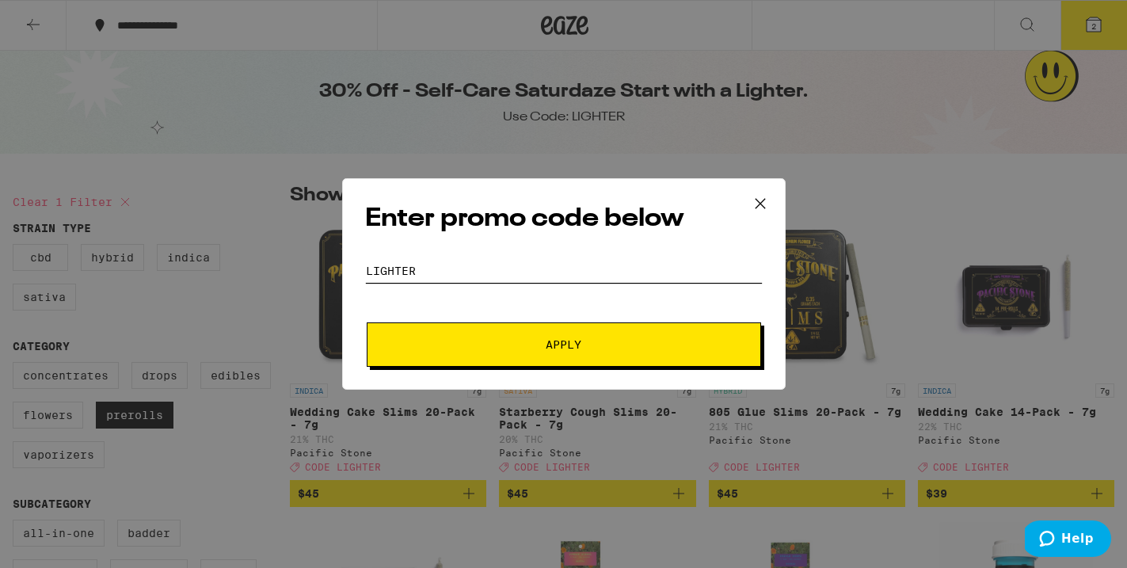
type input "LIGHTER"
click at [509, 334] on button "Apply" at bounding box center [564, 344] width 395 height 44
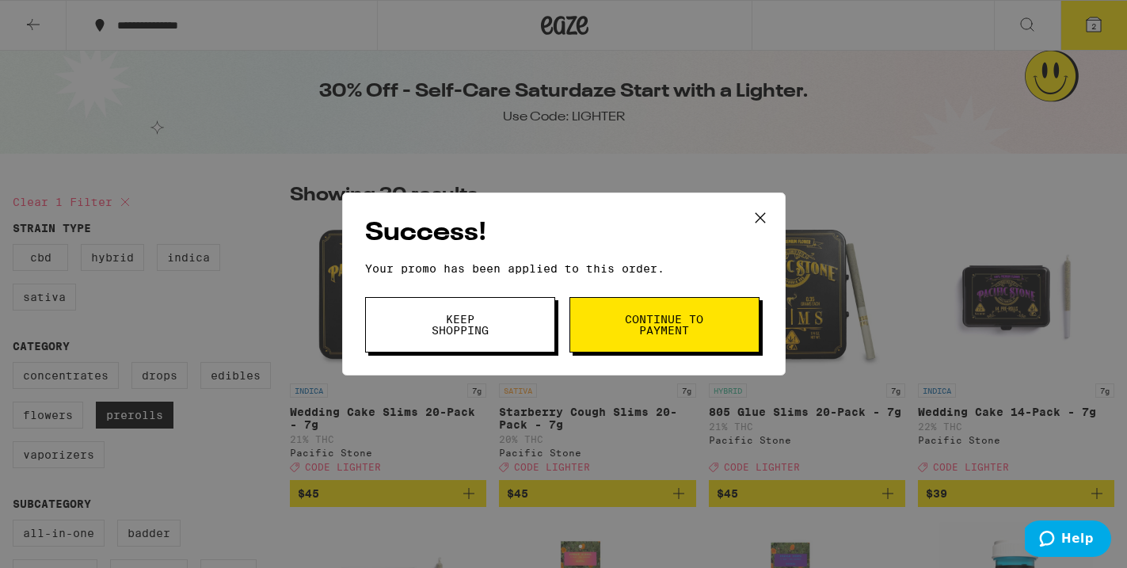
click at [663, 334] on span "Continue to payment" at bounding box center [664, 325] width 81 height 22
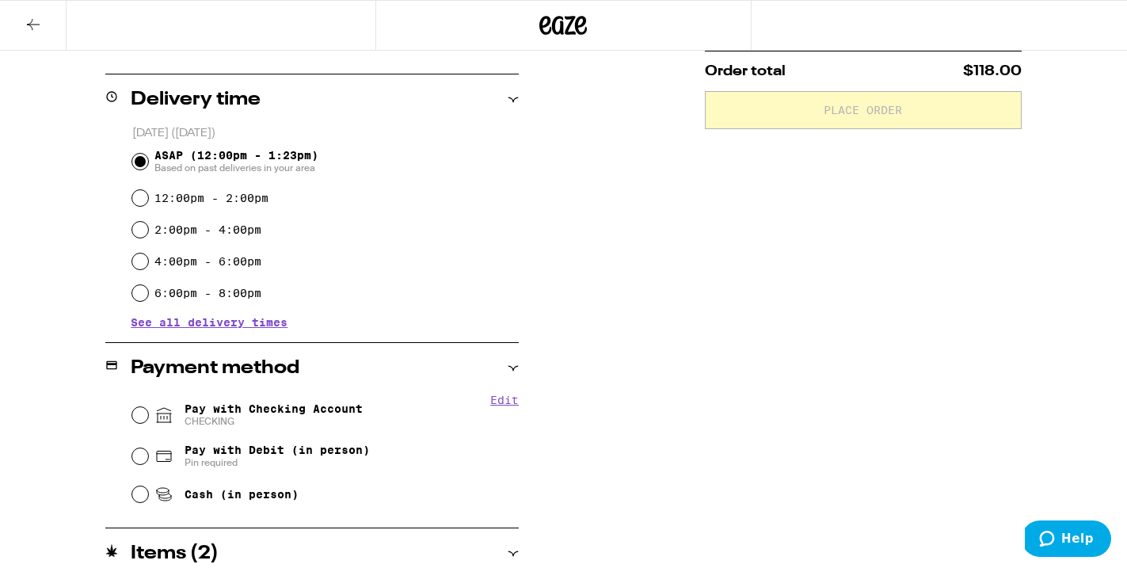
scroll to position [372, 0]
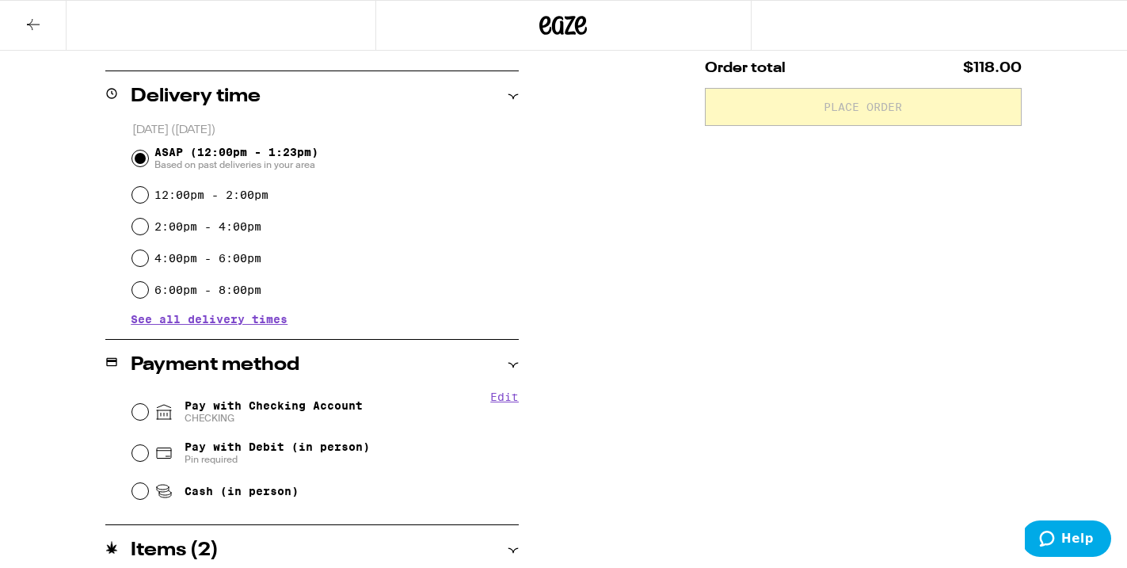
click at [145, 403] on div "Pay with Checking Account CHECKING" at bounding box center [325, 411] width 387 height 41
click at [132, 407] on div "Pay with Checking Account CHECKING" at bounding box center [325, 411] width 387 height 41
click at [142, 408] on input "Pay with Checking Account CHECKING" at bounding box center [140, 412] width 16 height 16
radio input "true"
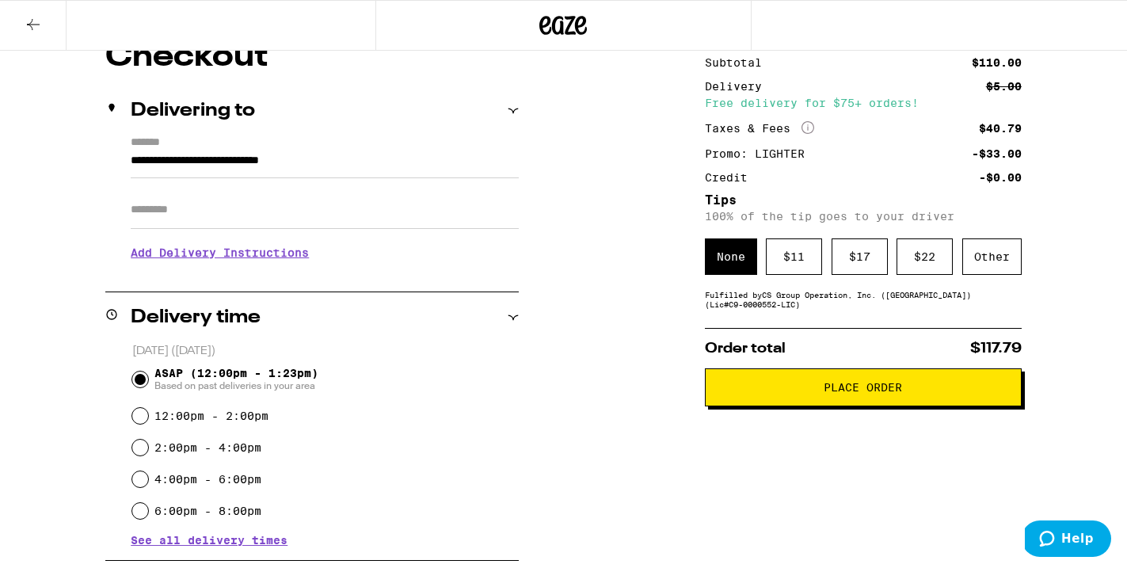
scroll to position [179, 0]
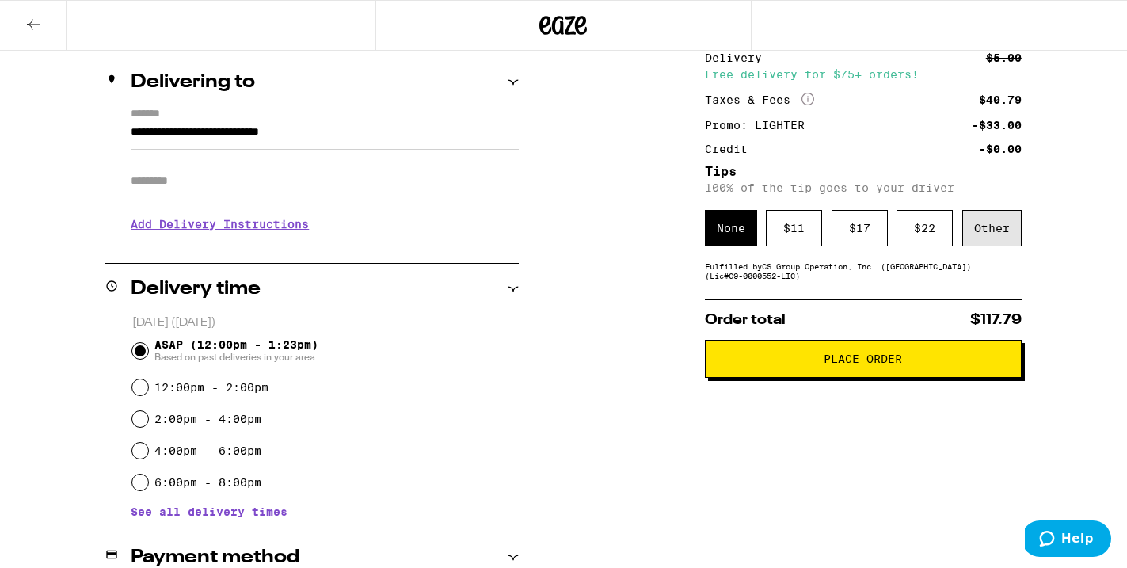
click at [986, 244] on div "Other" at bounding box center [992, 228] width 59 height 36
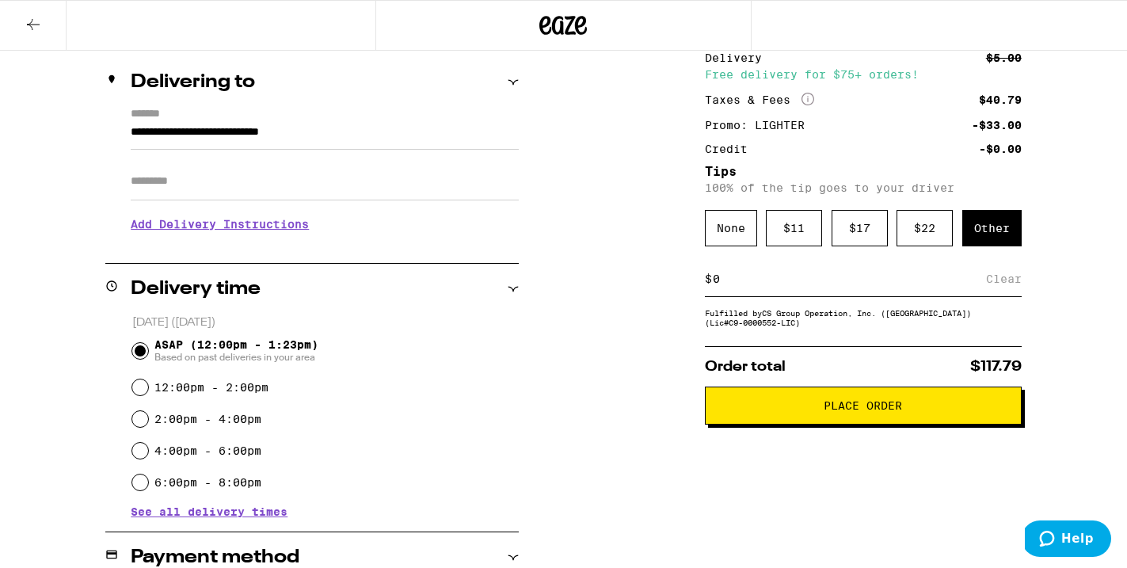
click at [754, 283] on input at bounding box center [849, 279] width 274 height 14
type input "8"
click at [787, 410] on span "Place Order" at bounding box center [864, 405] width 290 height 11
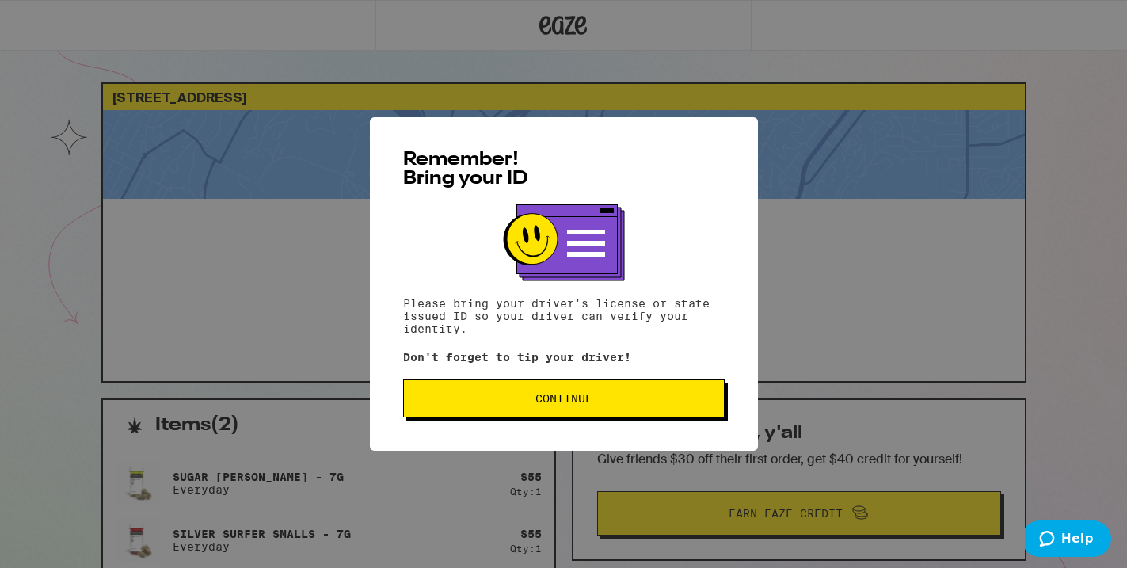
click at [592, 404] on span "Continue" at bounding box center [564, 398] width 57 height 11
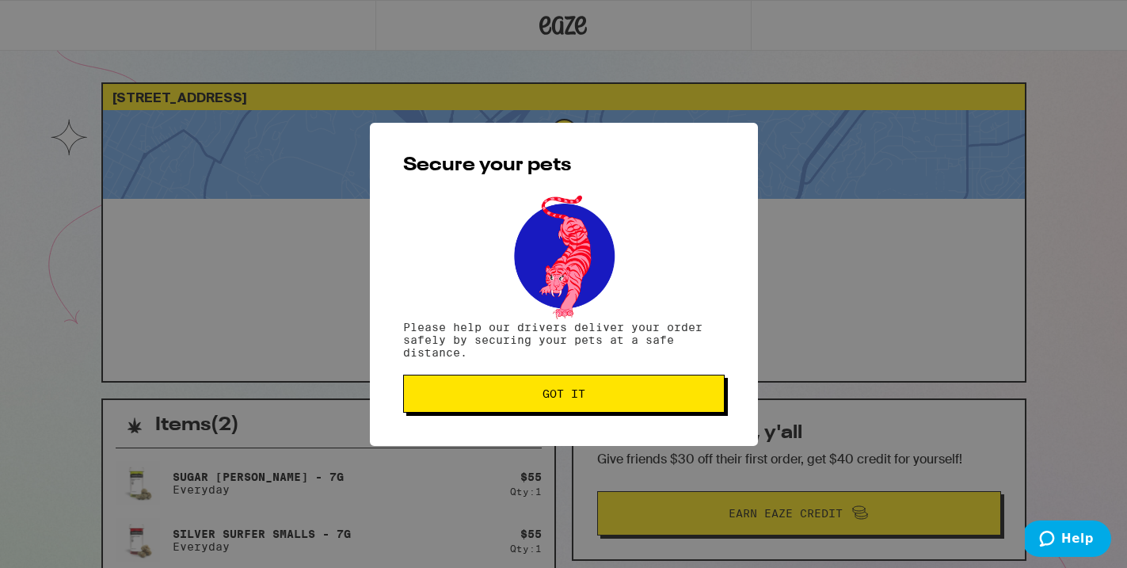
click at [592, 404] on button "Got it" at bounding box center [564, 394] width 322 height 38
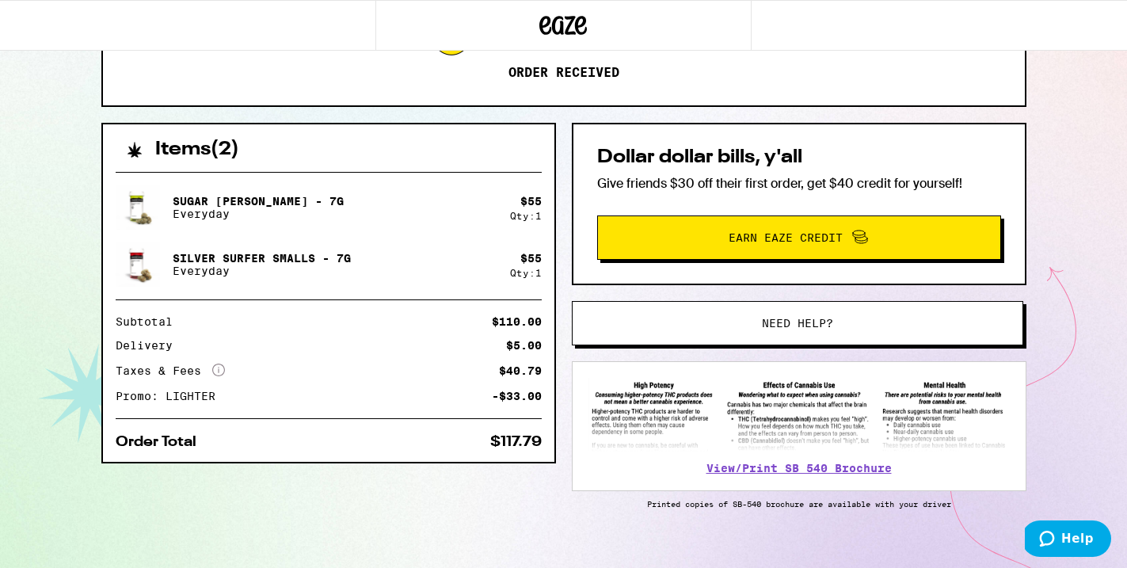
scroll to position [281, 0]
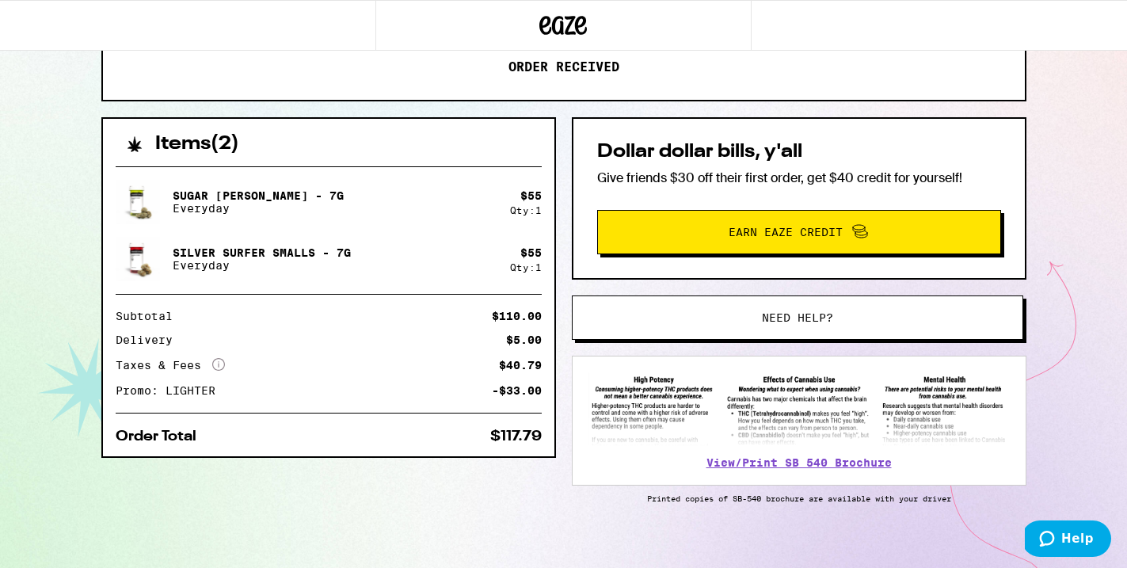
click at [735, 160] on h2 "Dollar dollar bills, y'all" at bounding box center [799, 152] width 404 height 19
click at [736, 160] on h2 "Dollar dollar bills, y'all" at bounding box center [799, 152] width 404 height 19
click at [736, 161] on h2 "Dollar dollar bills, y'all" at bounding box center [799, 152] width 404 height 19
click at [736, 160] on h2 "Dollar dollar bills, y'all" at bounding box center [799, 152] width 404 height 19
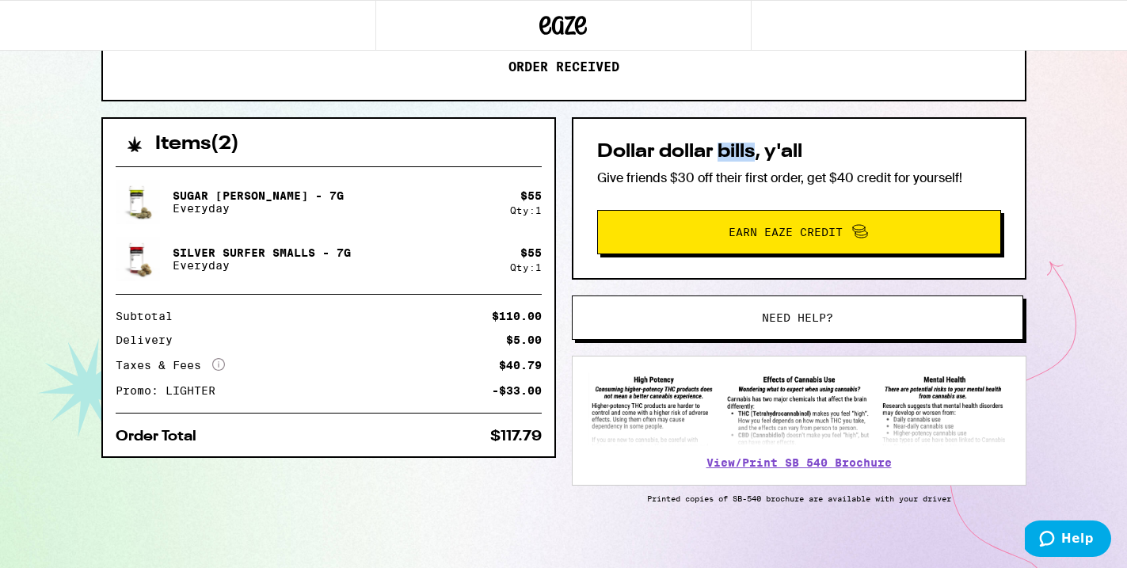
click at [736, 160] on h2 "Dollar dollar bills, y'all" at bounding box center [799, 152] width 404 height 19
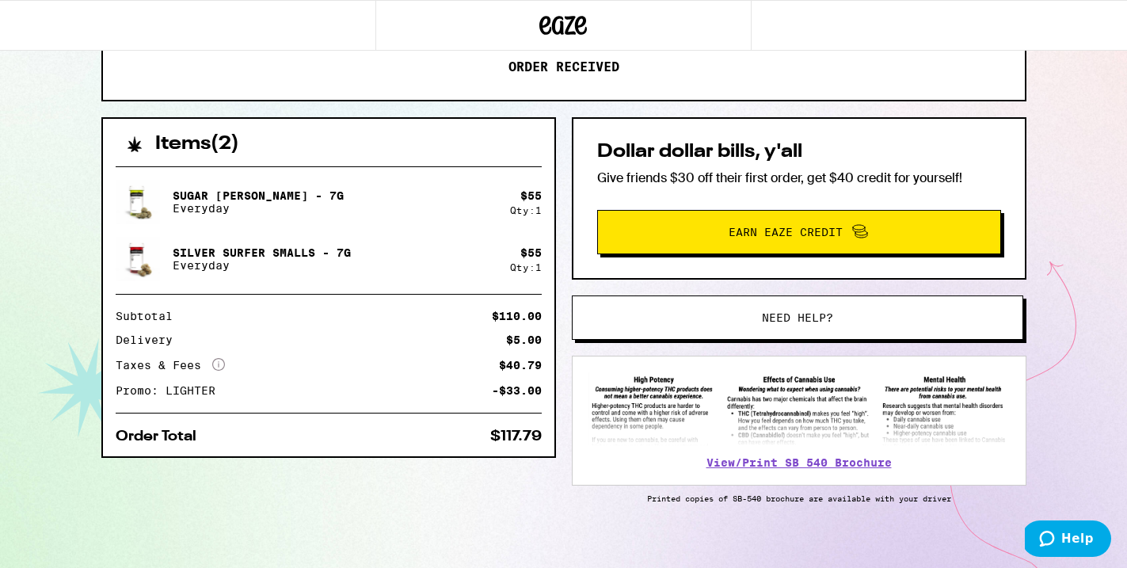
click at [736, 160] on h2 "Dollar dollar bills, y'all" at bounding box center [799, 152] width 404 height 19
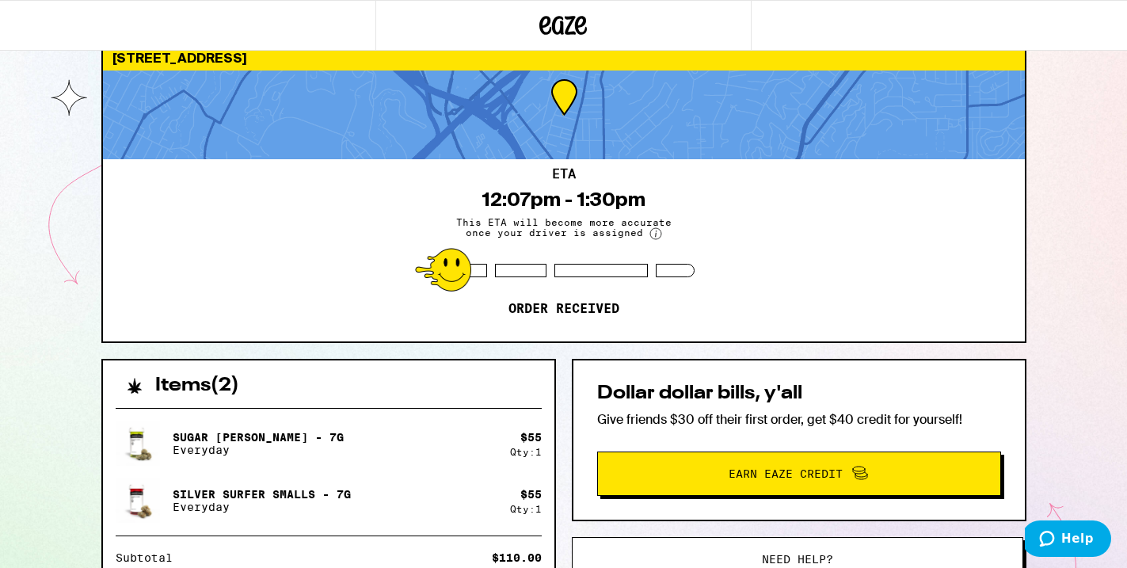
scroll to position [40, 0]
